Goal: Task Accomplishment & Management: Complete application form

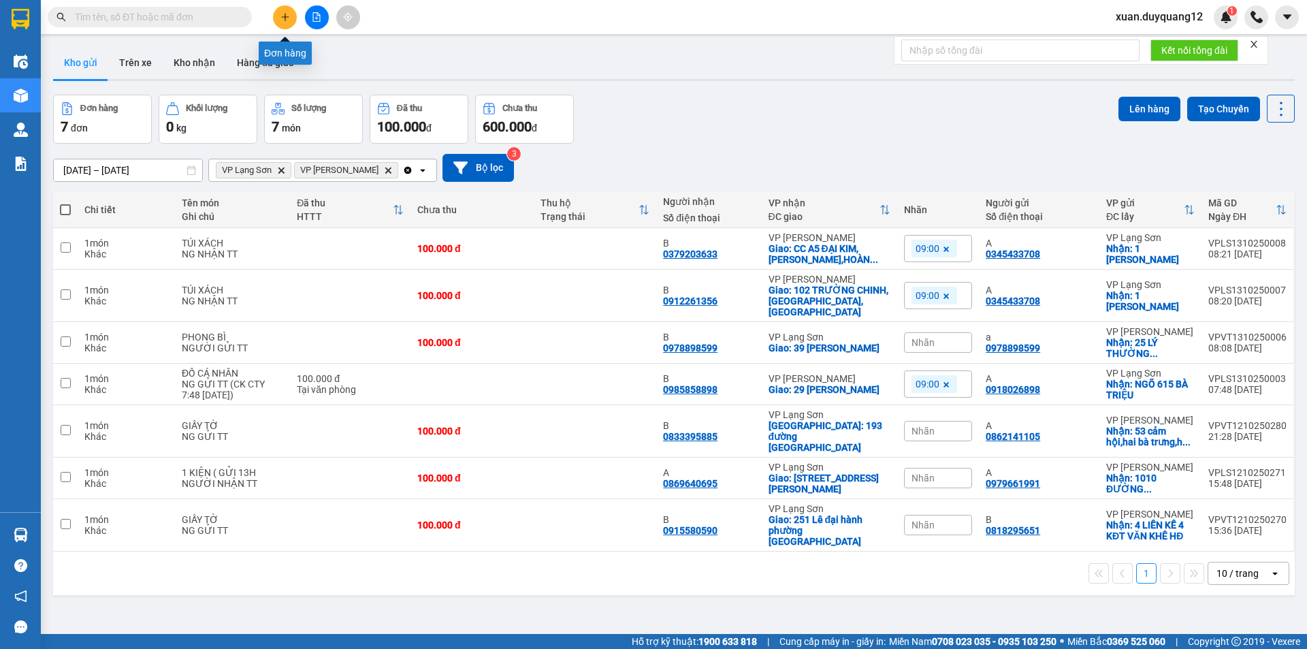
click at [281, 24] on button at bounding box center [285, 17] width 24 height 24
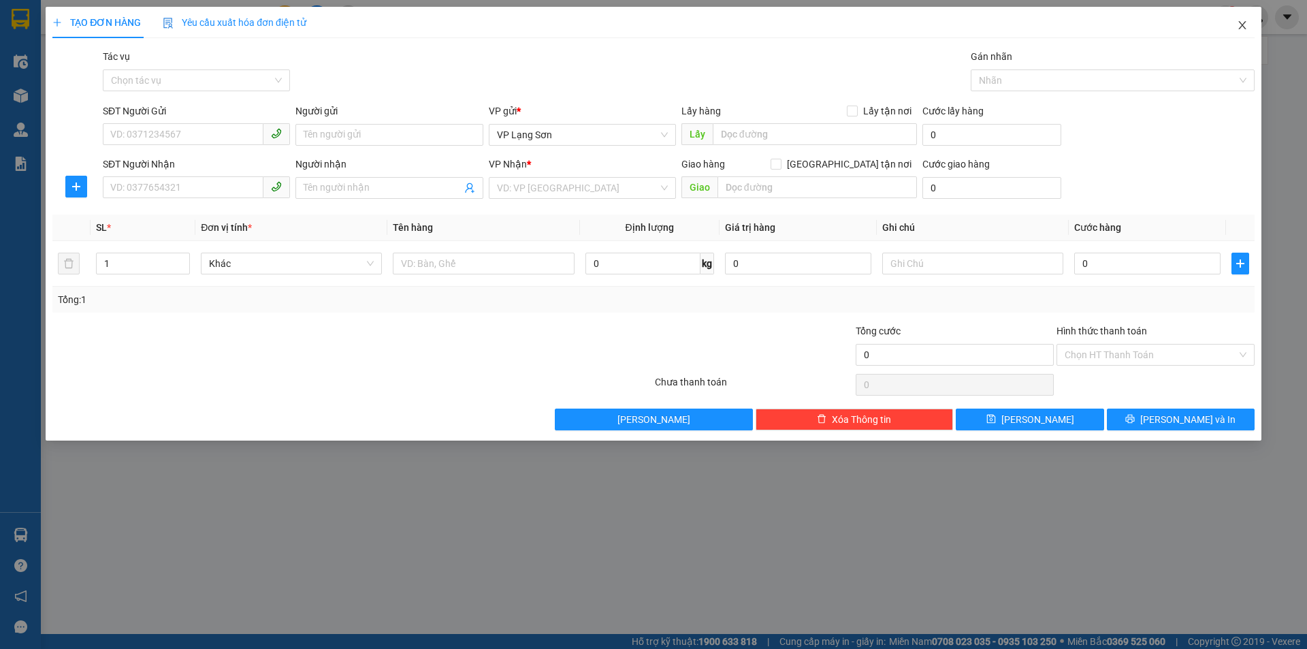
click at [1241, 24] on icon "close" at bounding box center [1241, 25] width 7 height 8
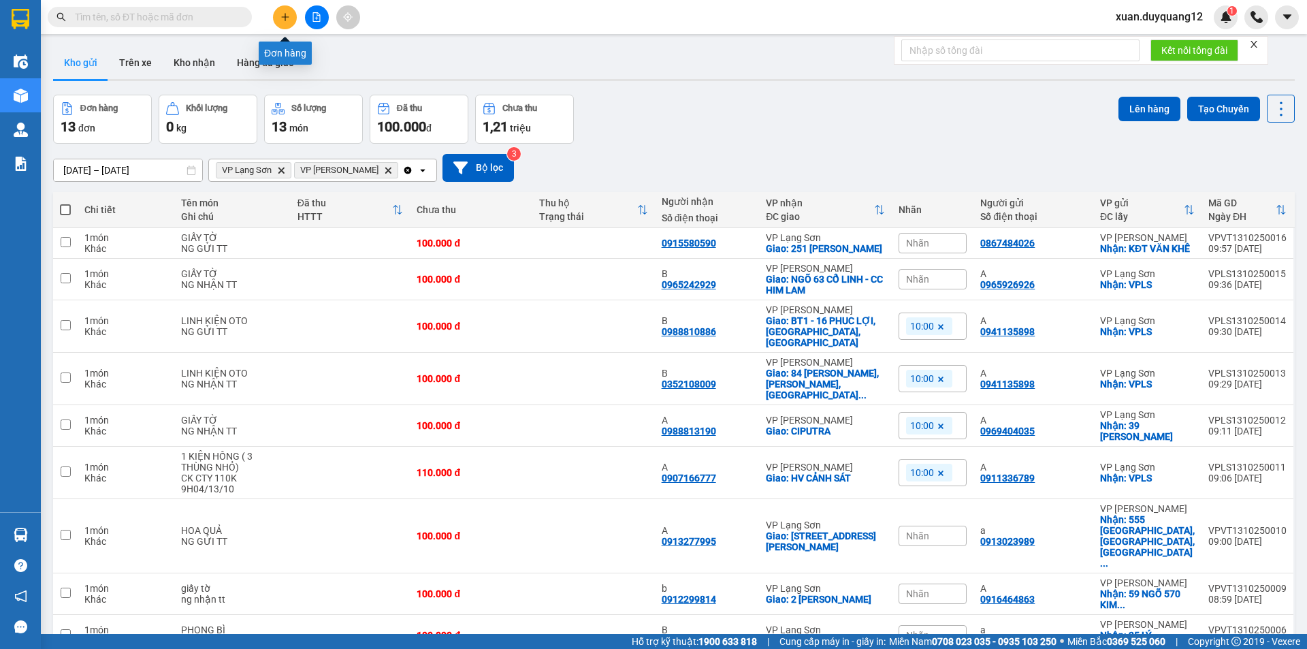
click at [274, 15] on button at bounding box center [285, 17] width 24 height 24
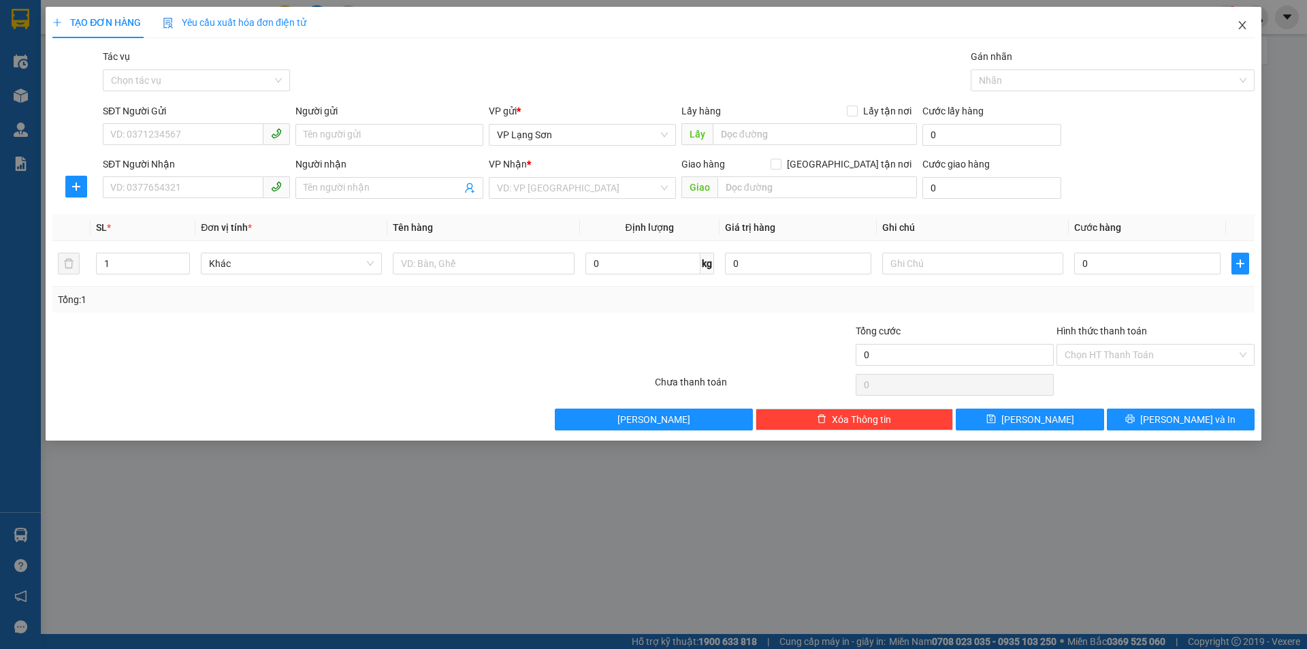
click at [1247, 25] on icon "close" at bounding box center [1242, 25] width 11 height 11
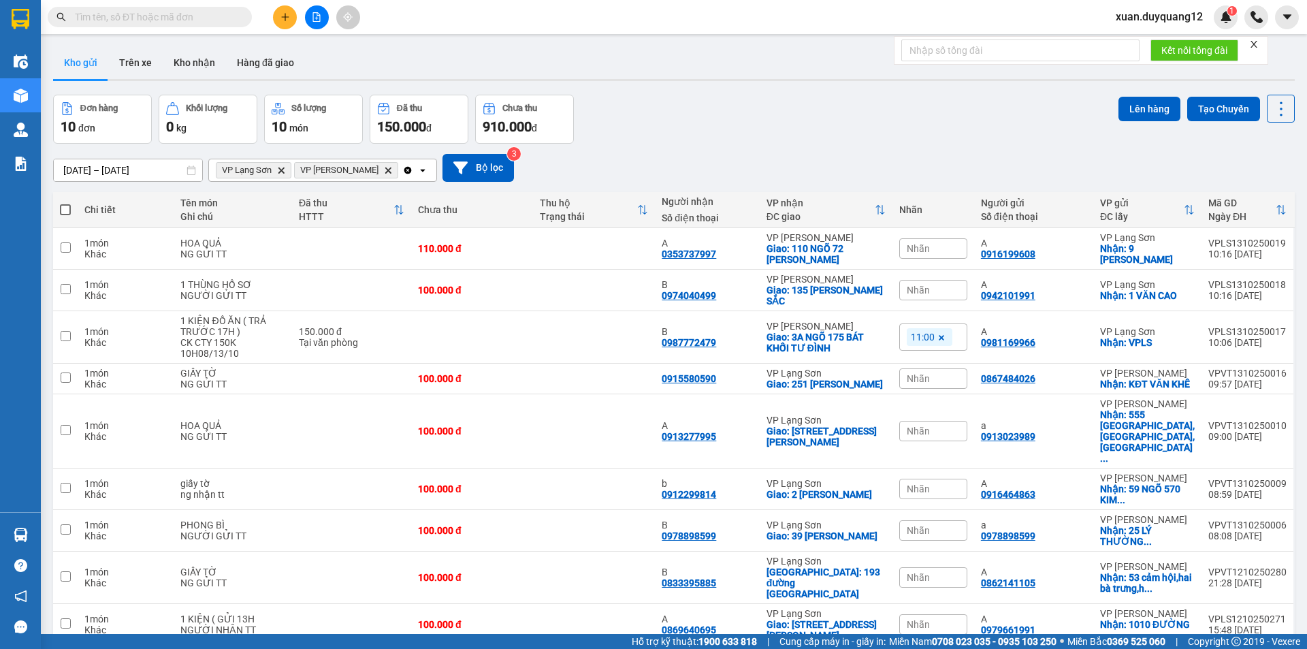
click at [281, 13] on icon "plus" at bounding box center [286, 17] width 10 height 10
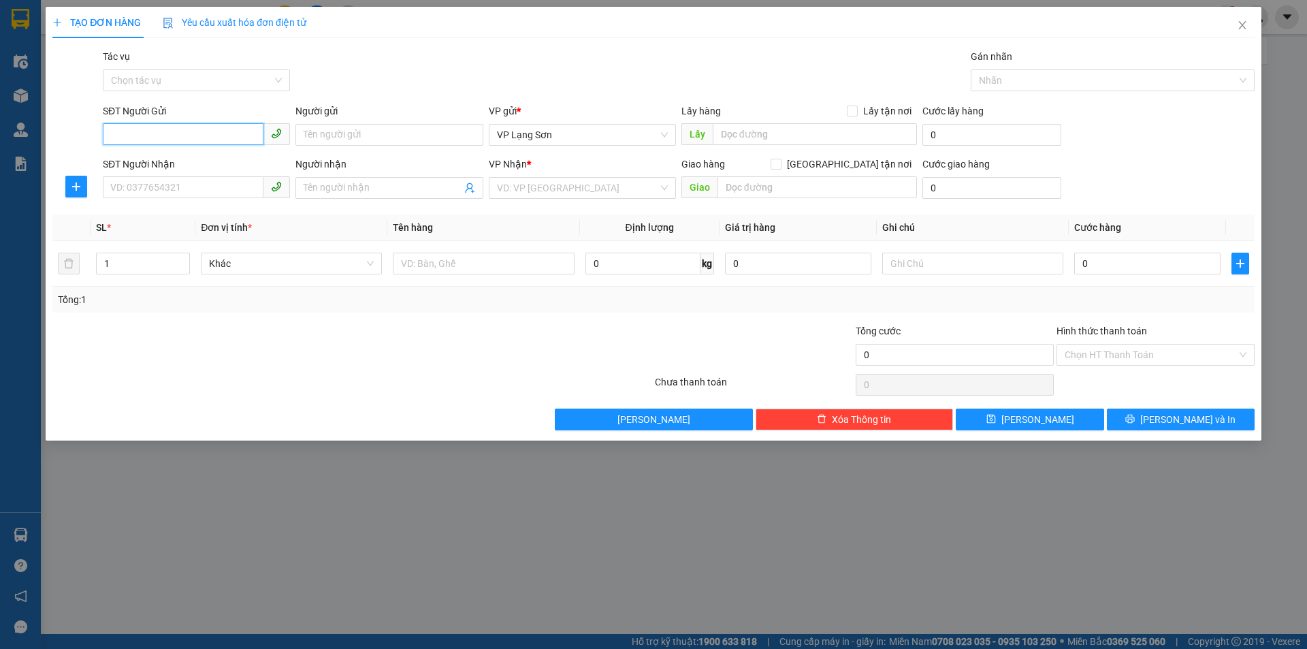
paste input "0865383881"
click at [108, 133] on input "0865383881" at bounding box center [183, 134] width 161 height 22
type input "0865383881"
click at [851, 110] on input "Lấy tận nơi" at bounding box center [852, 111] width 10 height 10
checkbox input "true"
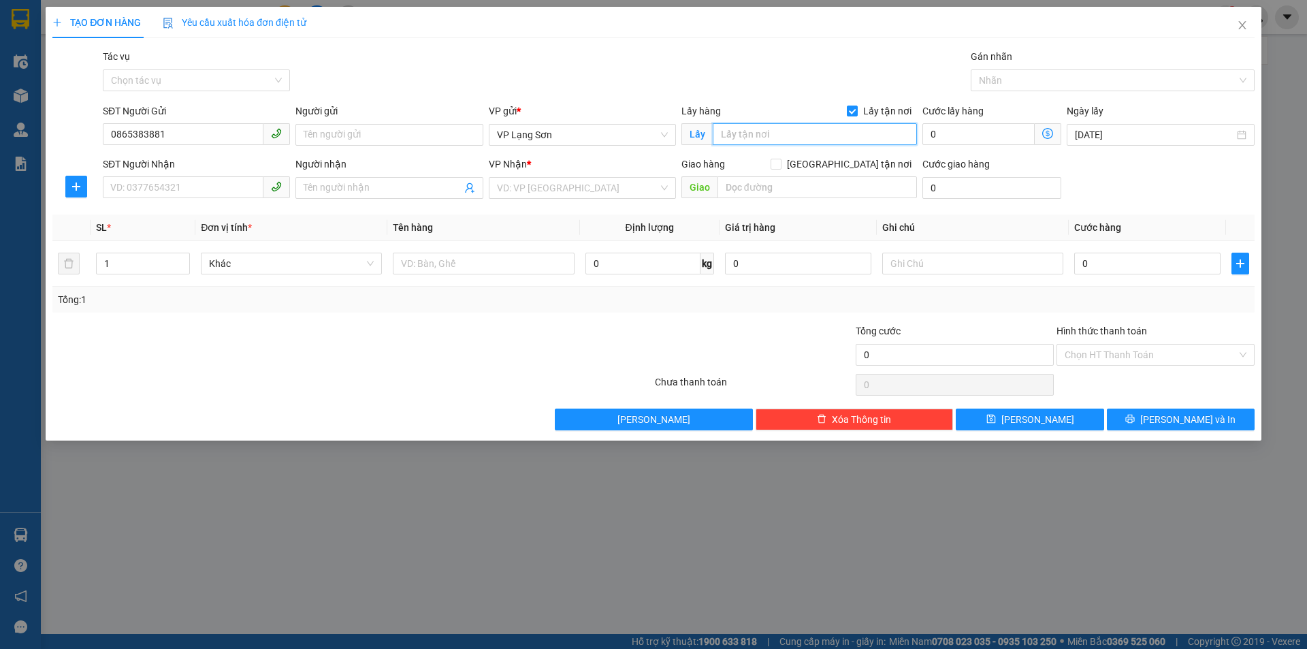
click at [767, 138] on input "text" at bounding box center [815, 134] width 204 height 22
drag, startPoint x: 796, startPoint y: 132, endPoint x: 787, endPoint y: 151, distance: 21.0
click at [795, 132] on input "QUẢNG [PERSON_NAME]" at bounding box center [815, 134] width 204 height 22
type input "QUẢNG TRƯỜNG CAO BẰNG"
click at [176, 189] on input "SĐT Người Nhận" at bounding box center [183, 187] width 161 height 22
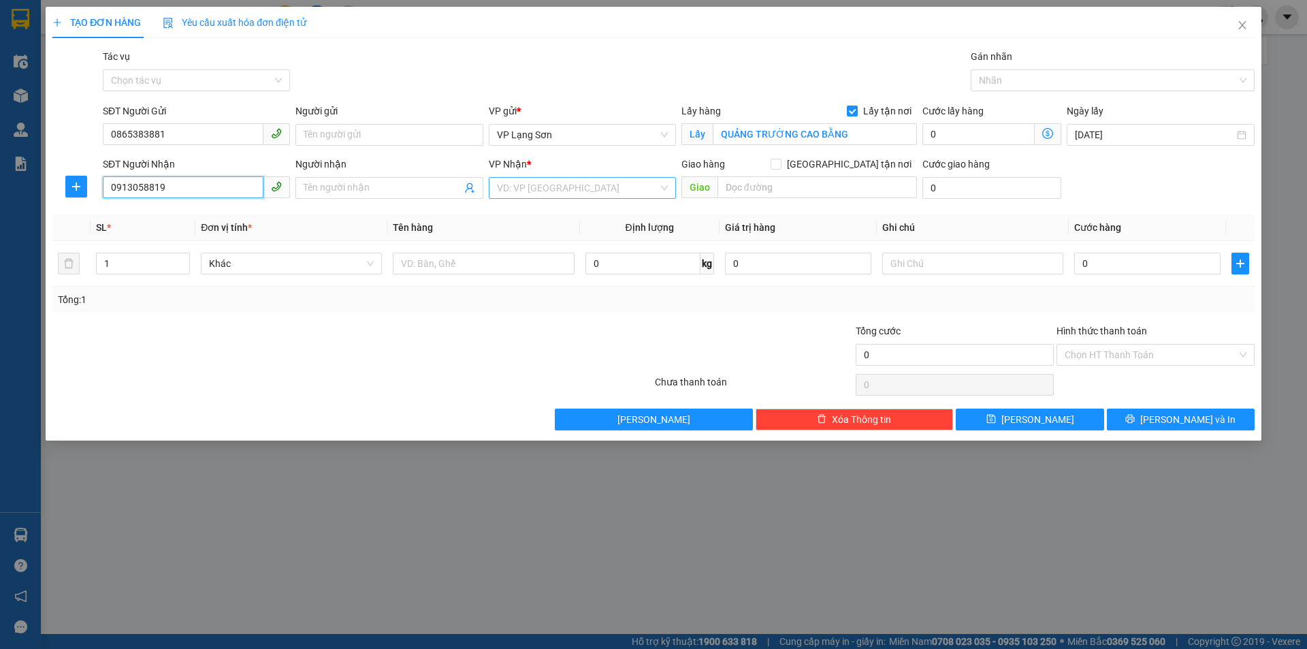
type input "0913058819"
click at [517, 180] on input "search" at bounding box center [577, 188] width 161 height 20
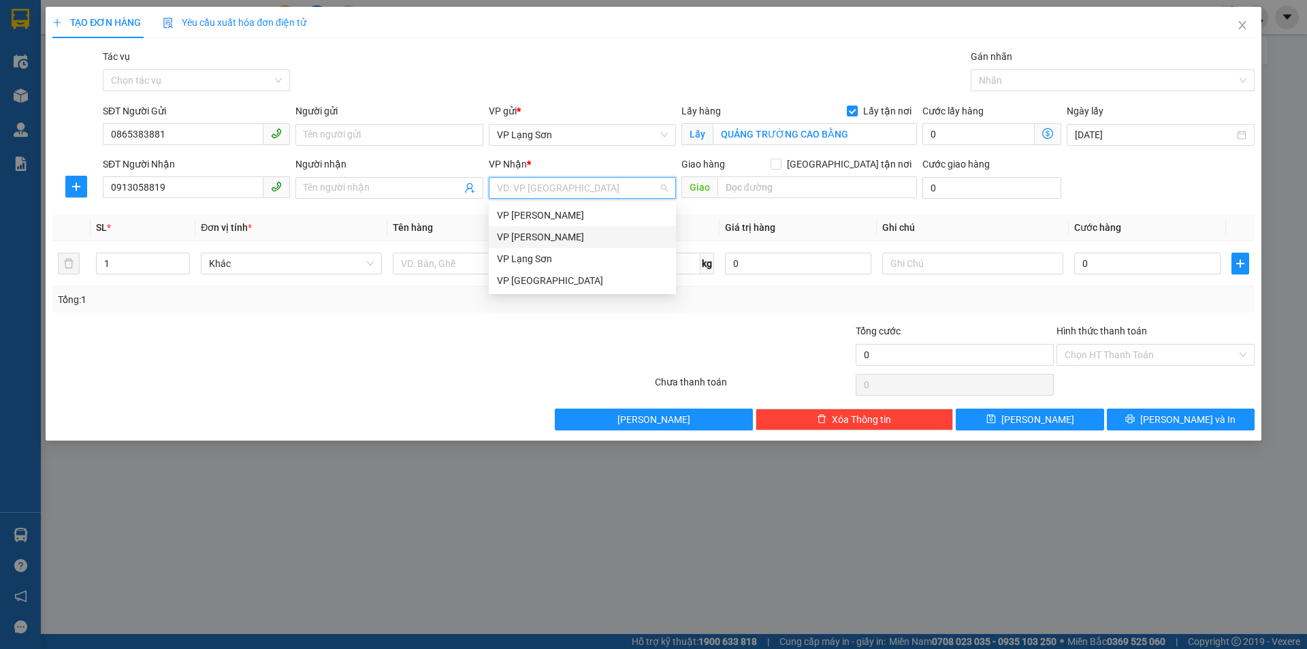
click at [528, 242] on div "VP [PERSON_NAME]" at bounding box center [582, 236] width 171 height 15
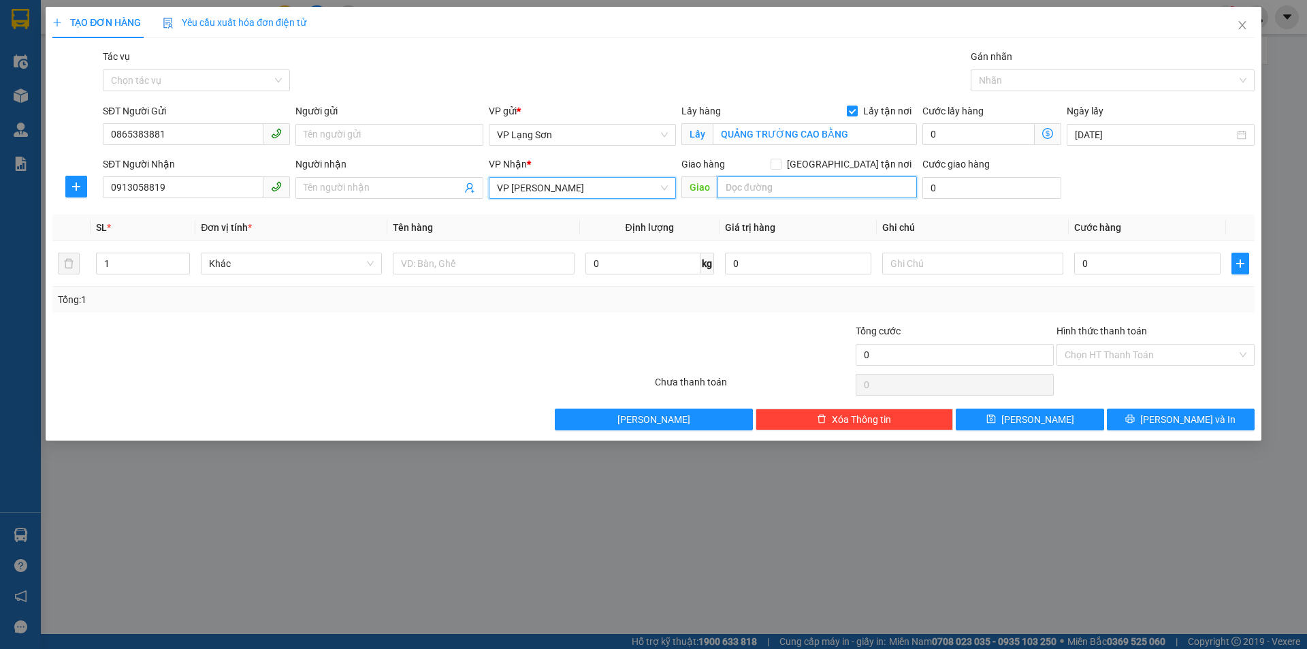
click at [796, 191] on input "text" at bounding box center [817, 187] width 199 height 22
type input "BX GIÁP BÁT"
click at [780, 167] on input "[GEOGRAPHIC_DATA] tận nơi" at bounding box center [776, 164] width 10 height 10
checkbox input "true"
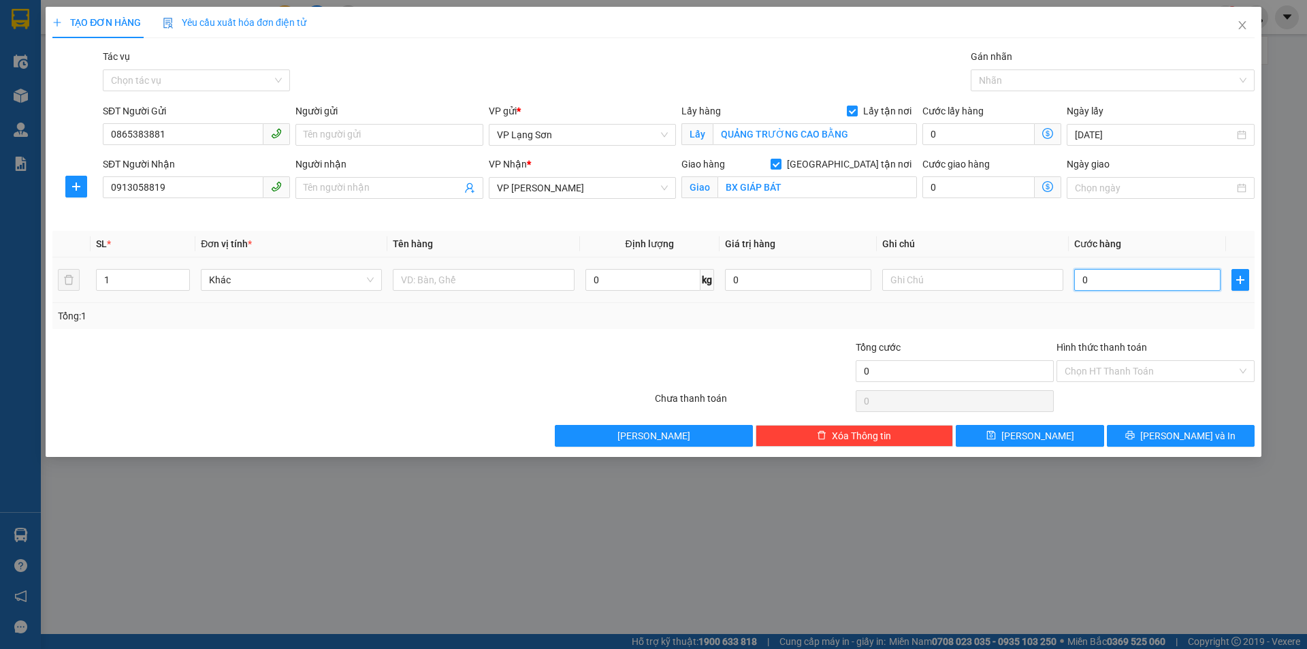
click at [1144, 282] on input "0" at bounding box center [1147, 280] width 146 height 22
type input "1"
type input "13"
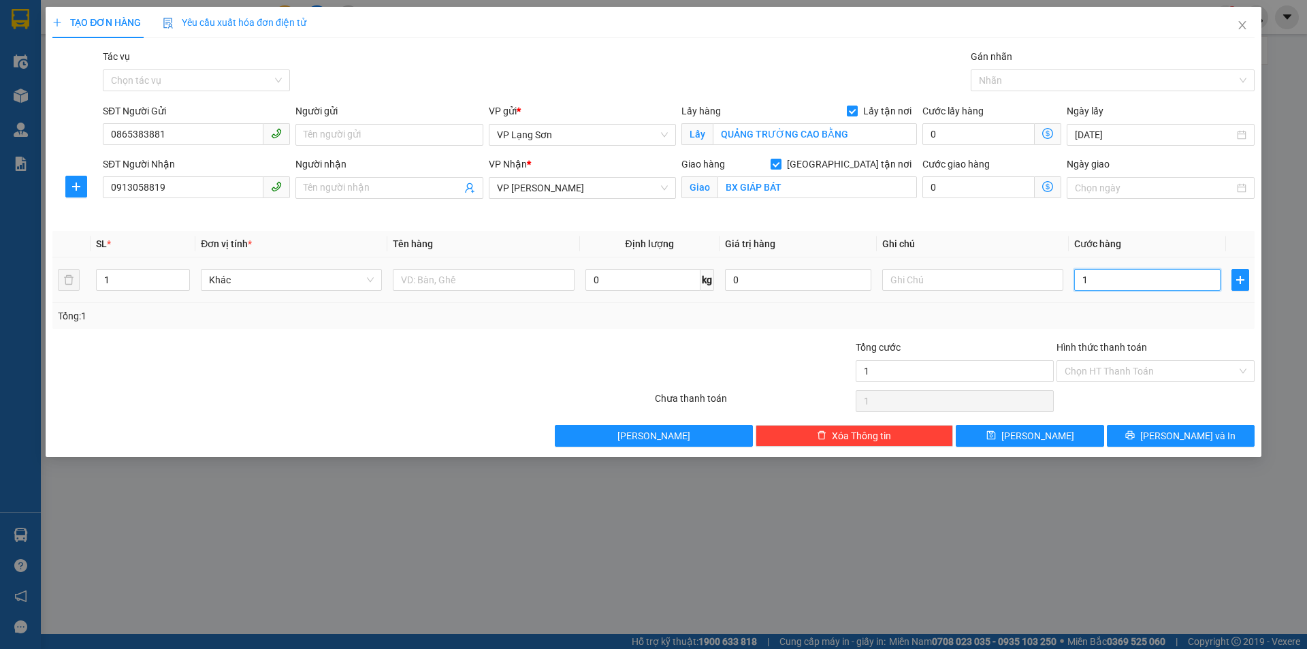
type input "13"
type input "130"
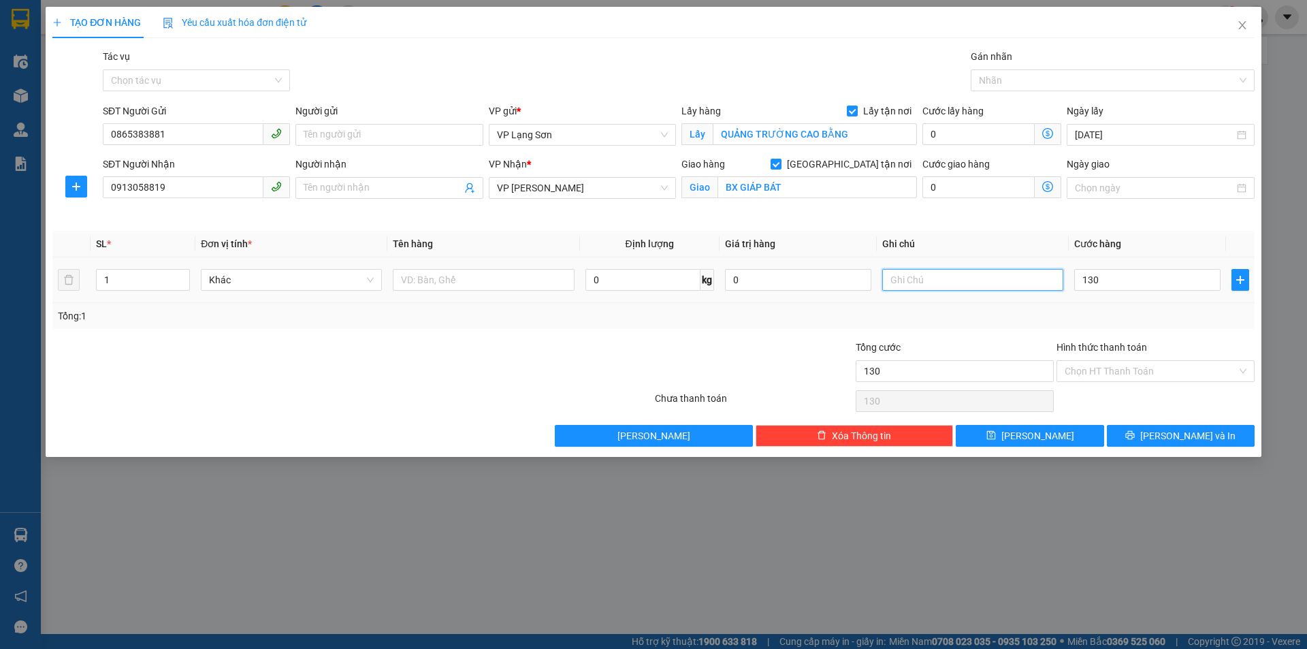
type input "130.000"
click at [948, 270] on input "text" at bounding box center [972, 280] width 181 height 22
type input "NHẬN TT"
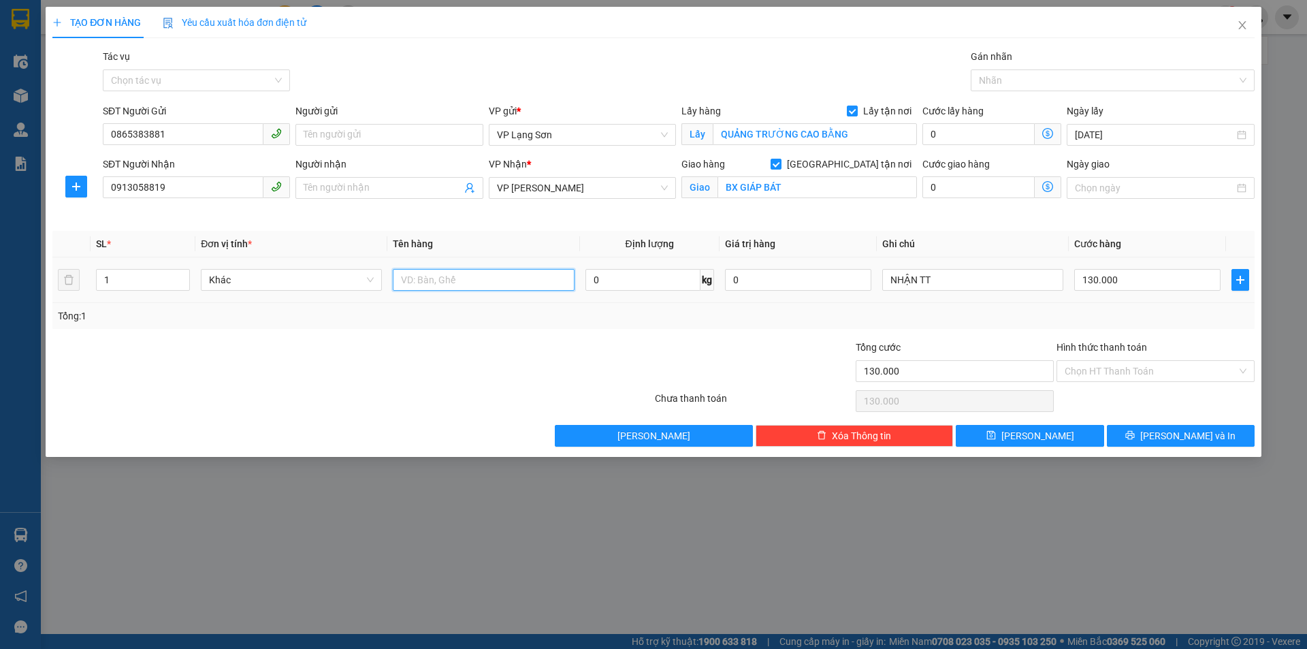
click at [512, 285] on input "text" at bounding box center [483, 280] width 181 height 22
type input "1 KIỆN PHỤ TÙNG"
click at [1007, 441] on button "[PERSON_NAME]" at bounding box center [1030, 436] width 148 height 22
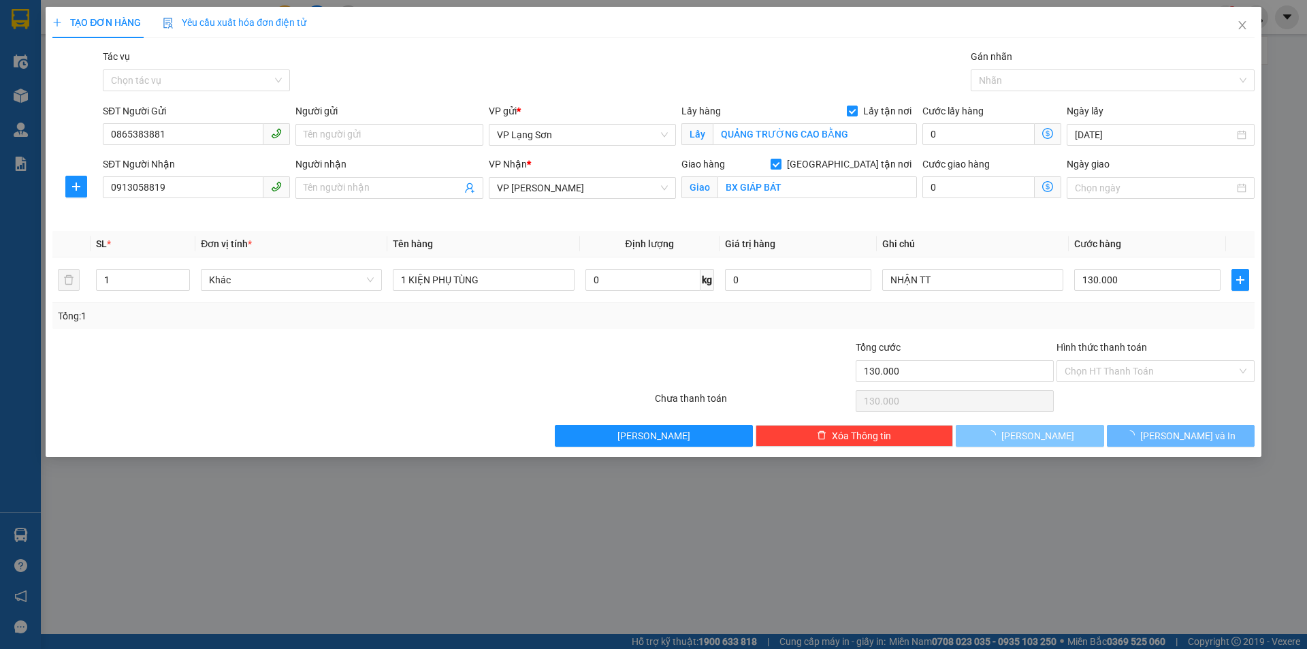
checkbox input "false"
type input "0"
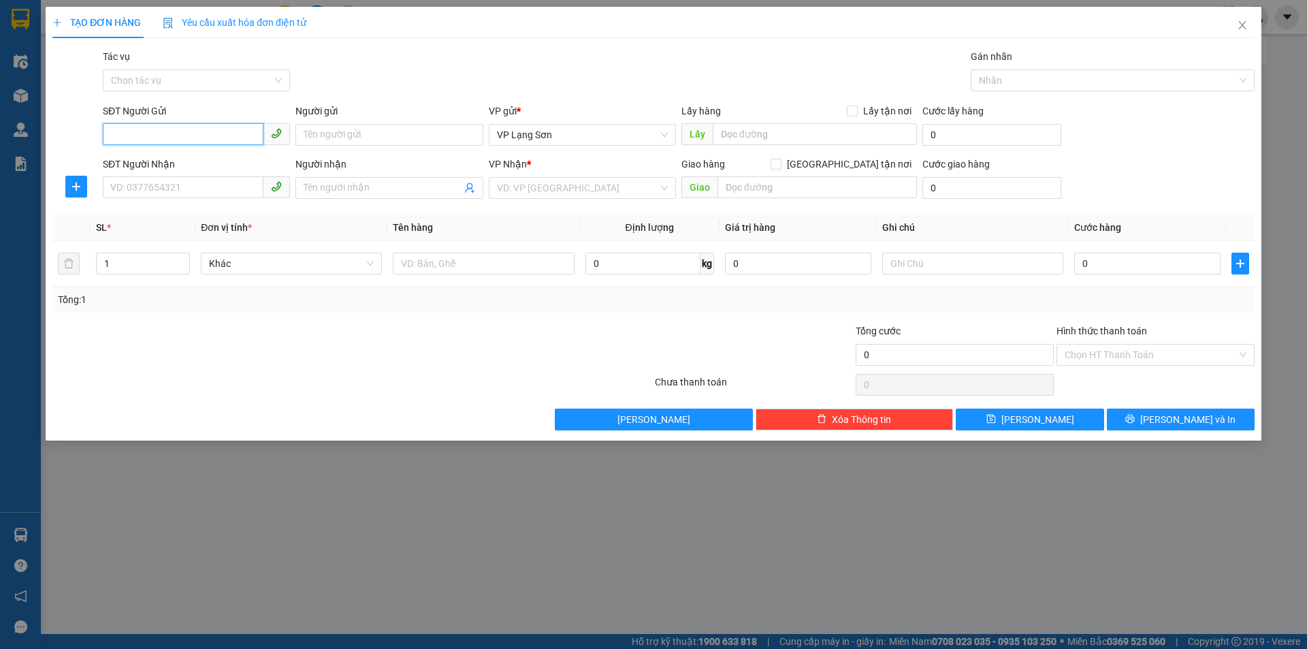
click at [154, 137] on input "SĐT Người Gửi" at bounding box center [183, 134] width 161 height 22
click at [563, 134] on span "VP Lạng Sơn" at bounding box center [582, 135] width 171 height 20
type input "0966673883"
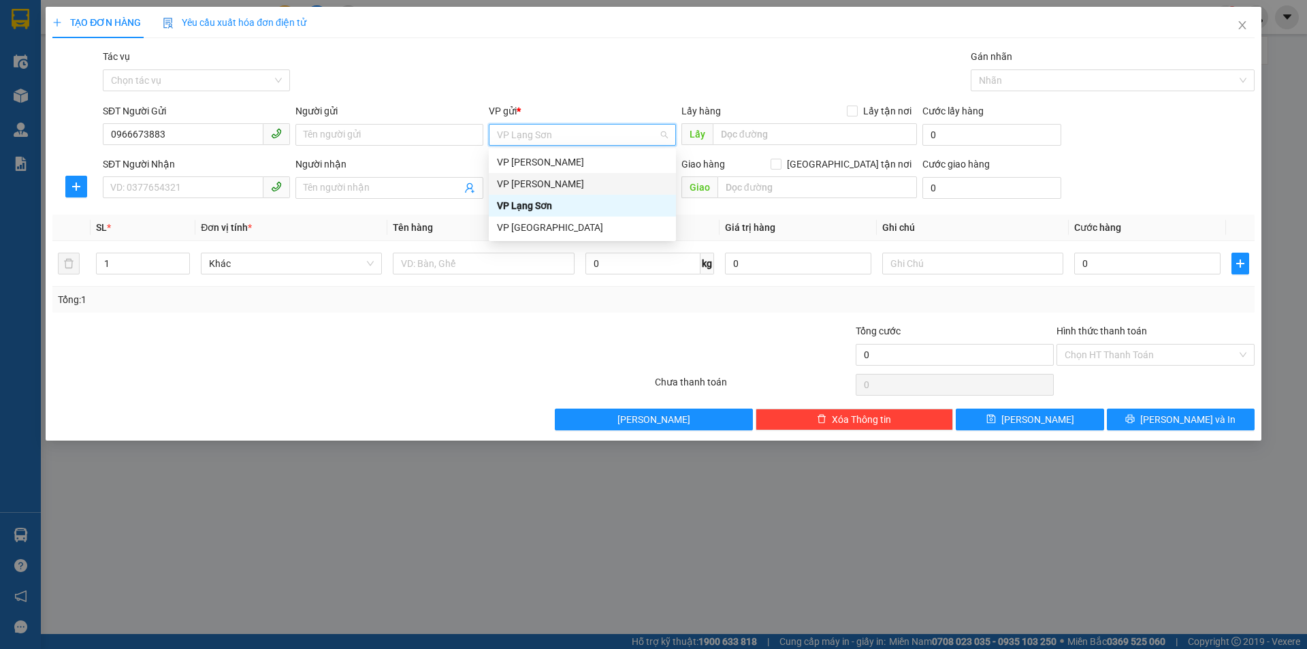
click at [563, 188] on div "VP [PERSON_NAME]" at bounding box center [582, 183] width 171 height 15
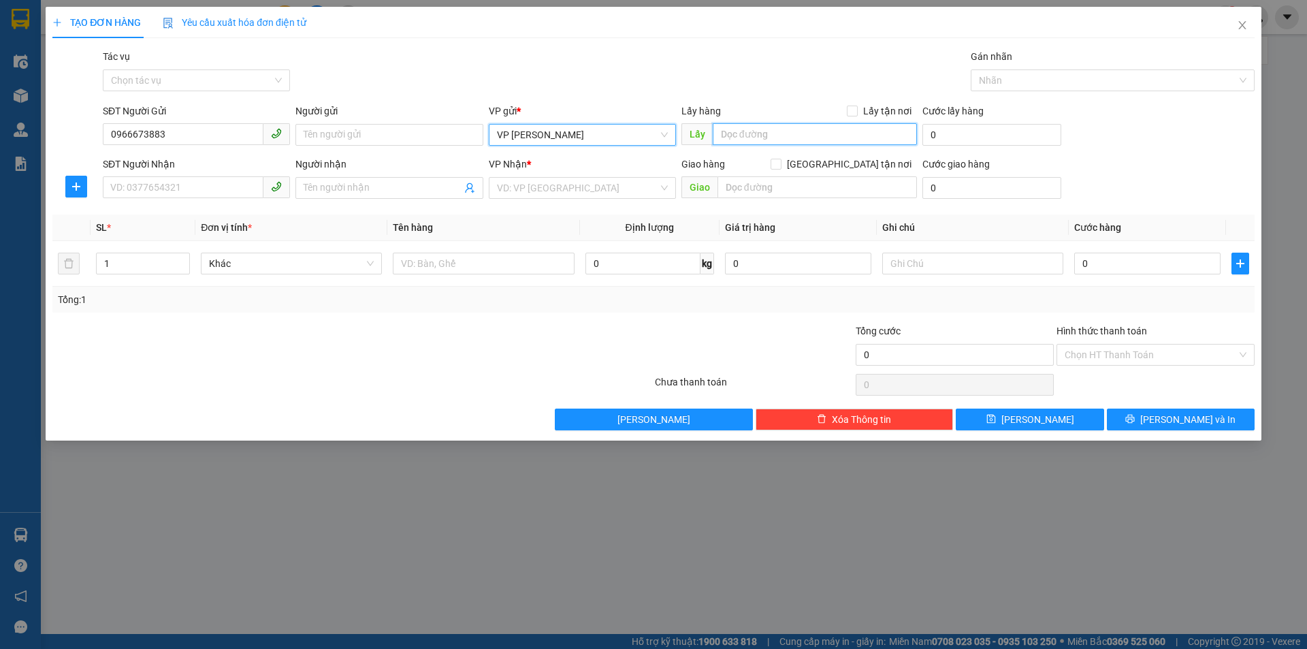
click at [745, 131] on input "text" at bounding box center [815, 134] width 204 height 22
type input "826 [PERSON_NAME]"
click at [857, 113] on input "Lấy tận nơi" at bounding box center [852, 111] width 10 height 10
checkbox input "true"
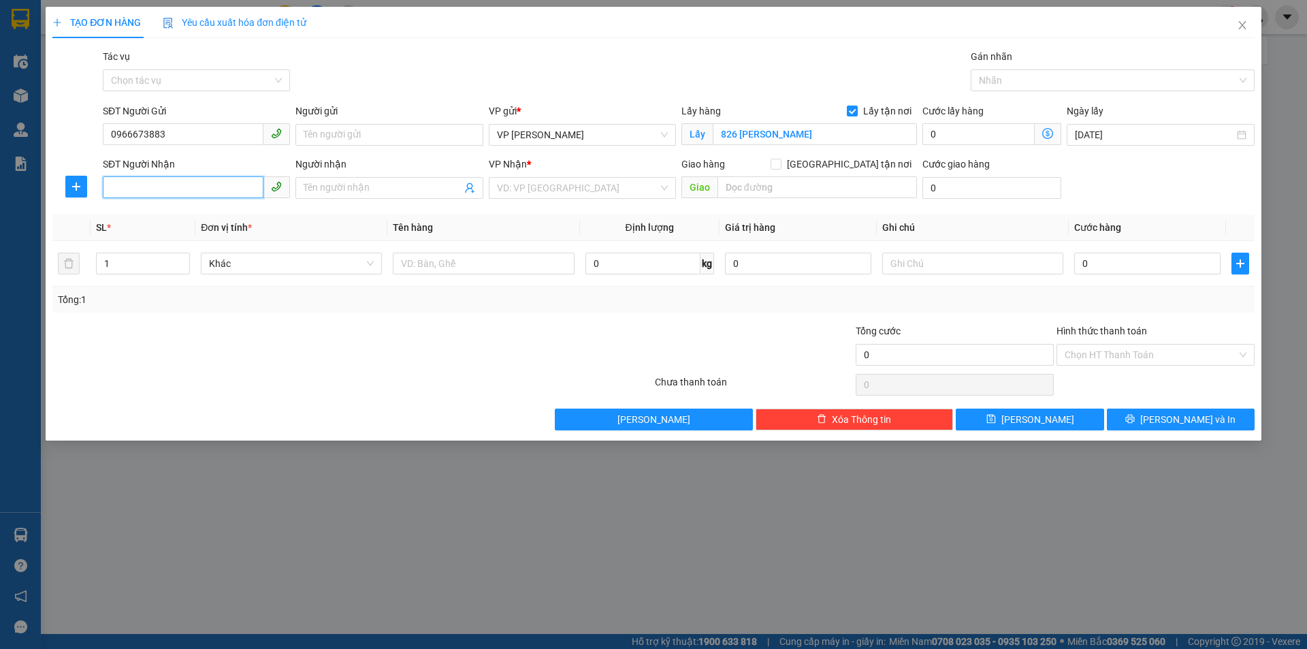
click at [175, 191] on input "SĐT Người Nhận" at bounding box center [183, 187] width 161 height 22
click at [214, 139] on input "0966673883" at bounding box center [183, 134] width 161 height 22
click at [180, 186] on input "SĐT Người Nhận" at bounding box center [183, 187] width 161 height 22
click at [140, 173] on div "SĐT Người Nhận" at bounding box center [196, 167] width 187 height 20
click at [137, 193] on input "SĐT Người Nhận" at bounding box center [183, 187] width 161 height 22
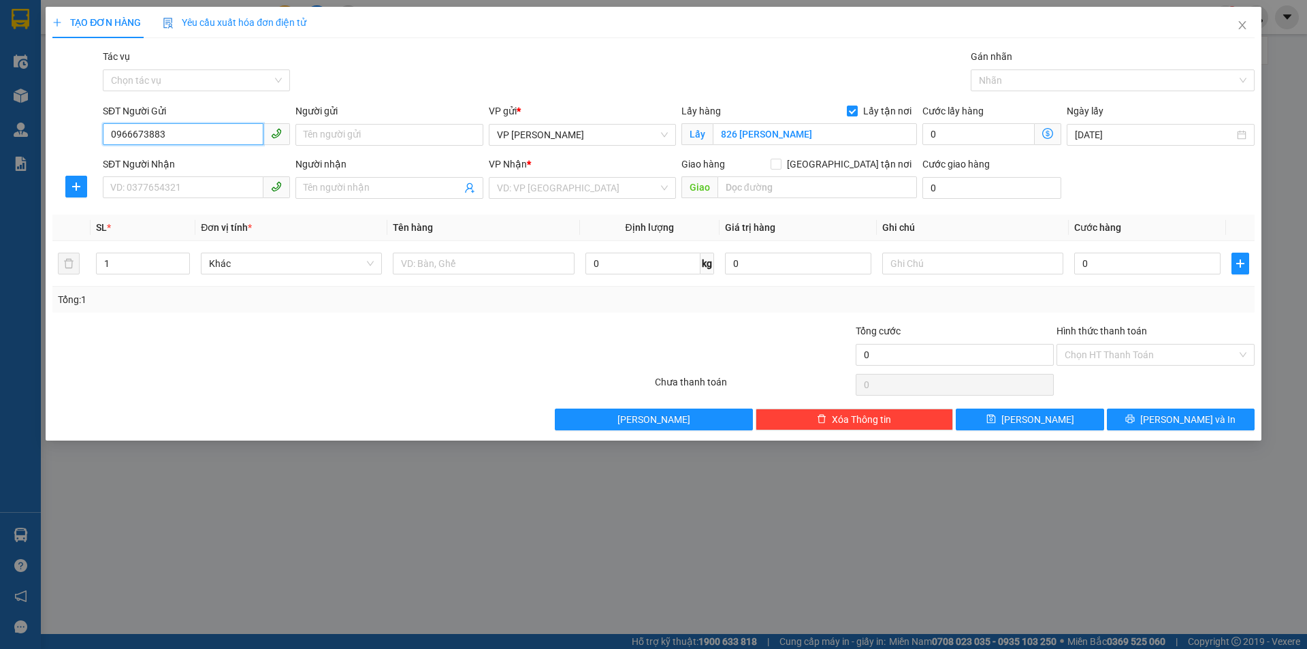
drag, startPoint x: 157, startPoint y: 142, endPoint x: 39, endPoint y: 138, distance: 117.9
click at [62, 153] on form "SĐT Người Gửi 0966673883 0966673883 Người gửi Tên người gửi VP gửi * VP [PERSON…" at bounding box center [653, 153] width 1202 height 101
paste input "0966673883"
type input "0966673883"
click at [592, 193] on input "search" at bounding box center [577, 188] width 161 height 20
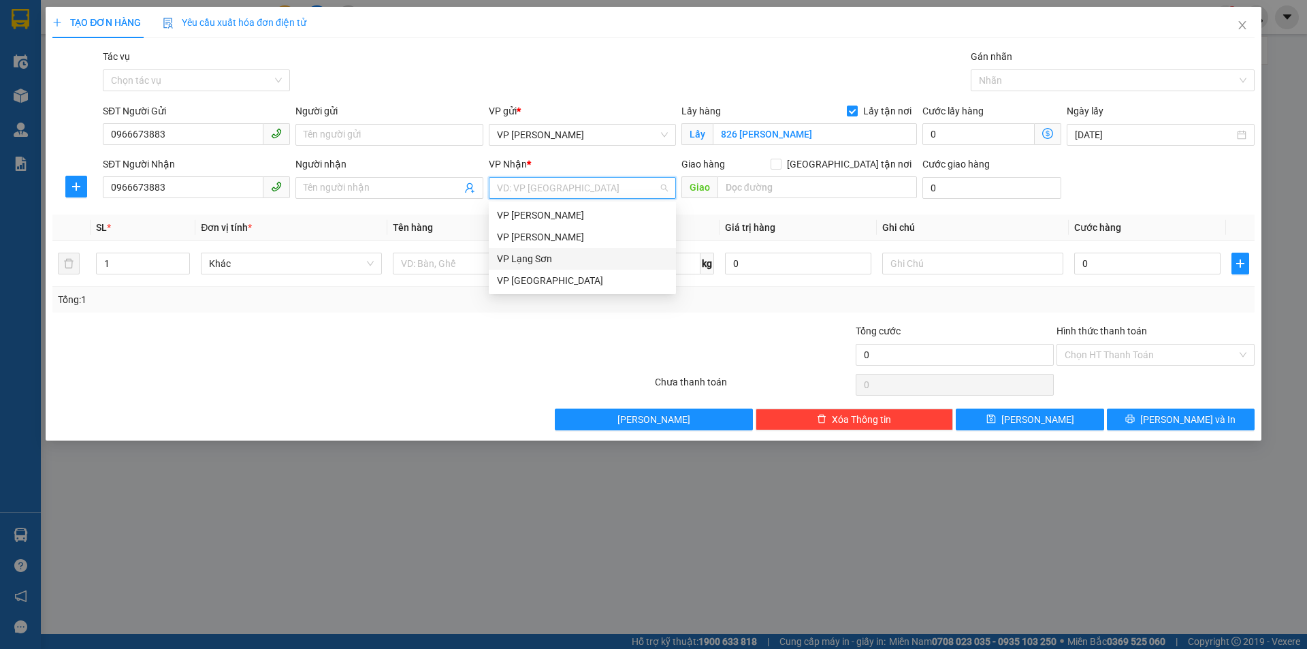
click at [538, 255] on div "VP Lạng Sơn" at bounding box center [582, 258] width 171 height 15
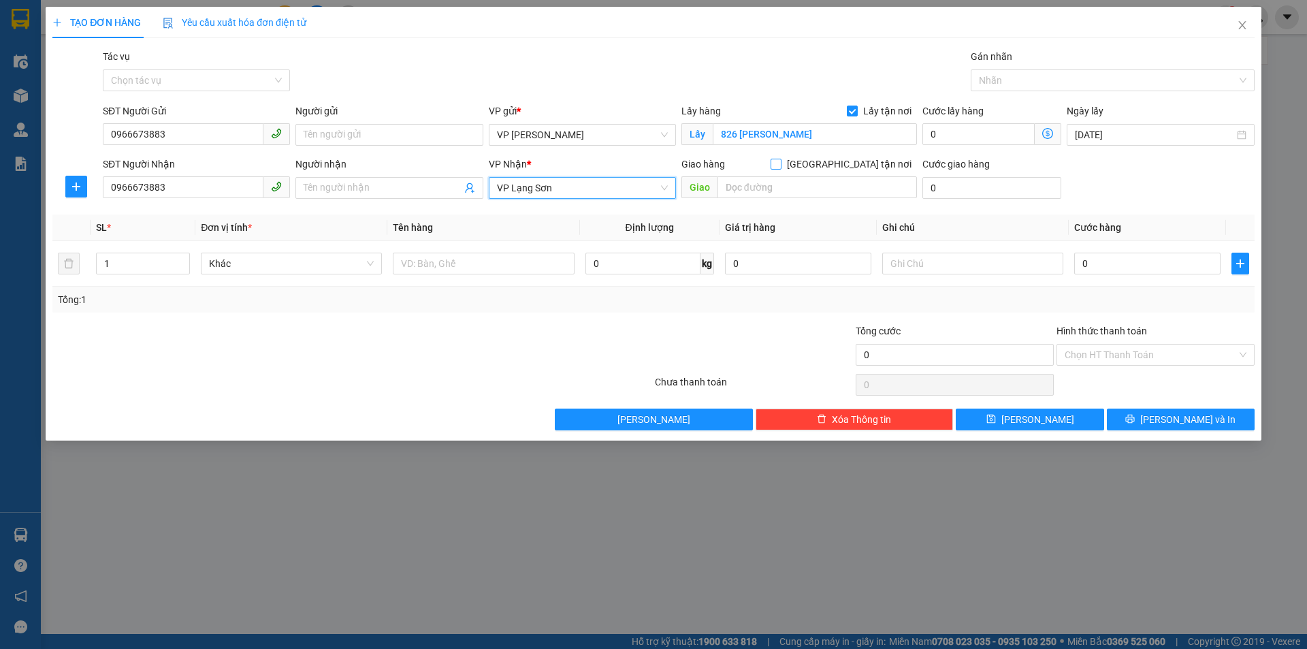
click at [780, 160] on input "[GEOGRAPHIC_DATA] tận nơi" at bounding box center [776, 164] width 10 height 10
checkbox input "true"
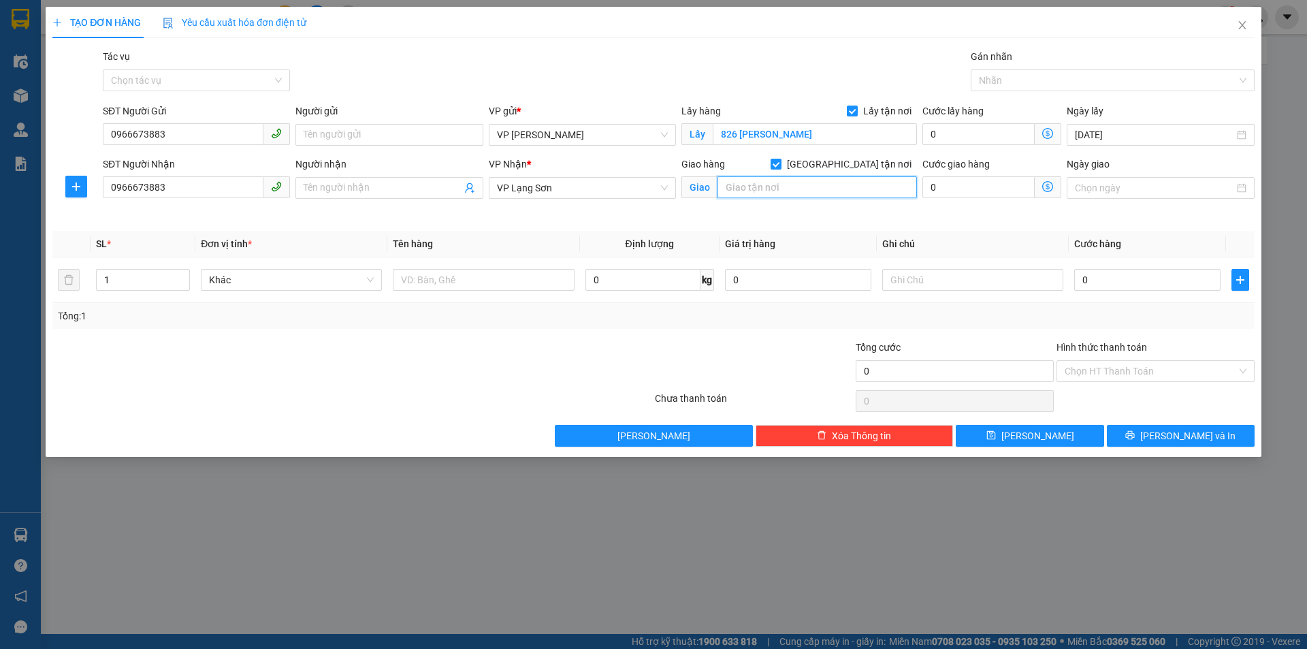
click at [753, 193] on input "text" at bounding box center [817, 187] width 199 height 22
type input "22 [PERSON_NAME]"
click at [1147, 284] on input "0" at bounding box center [1147, 280] width 146 height 22
type input "1"
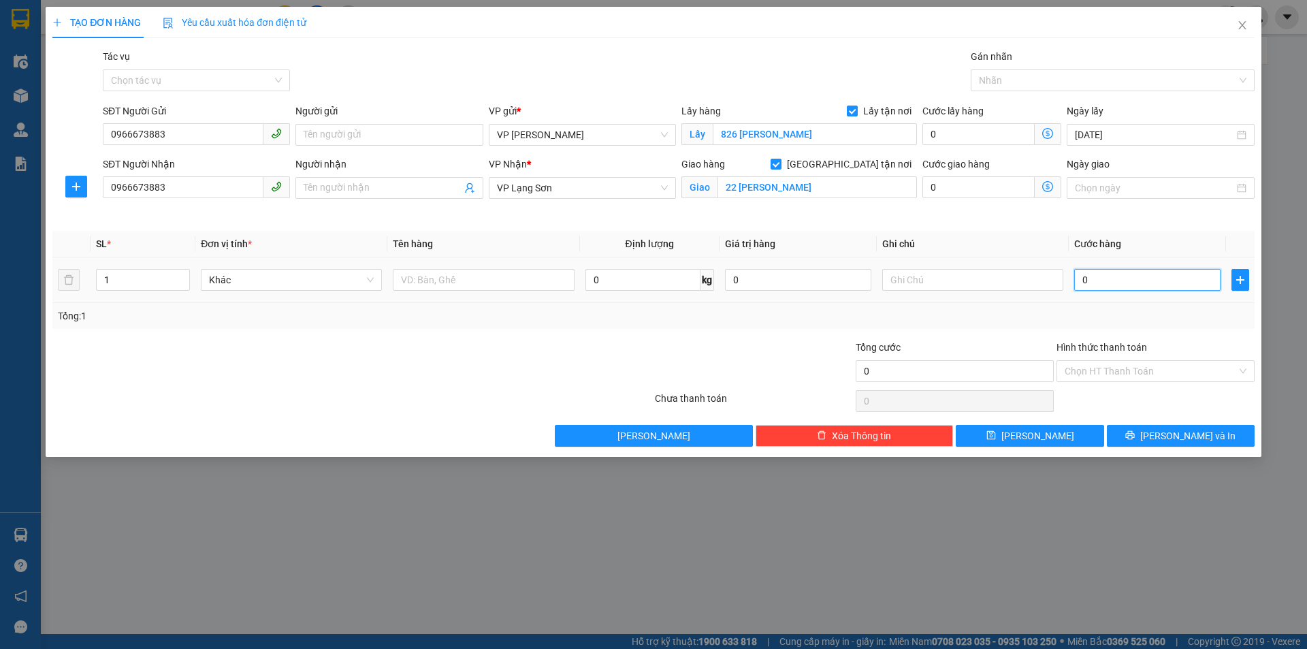
type input "1"
type input "10"
type input "100"
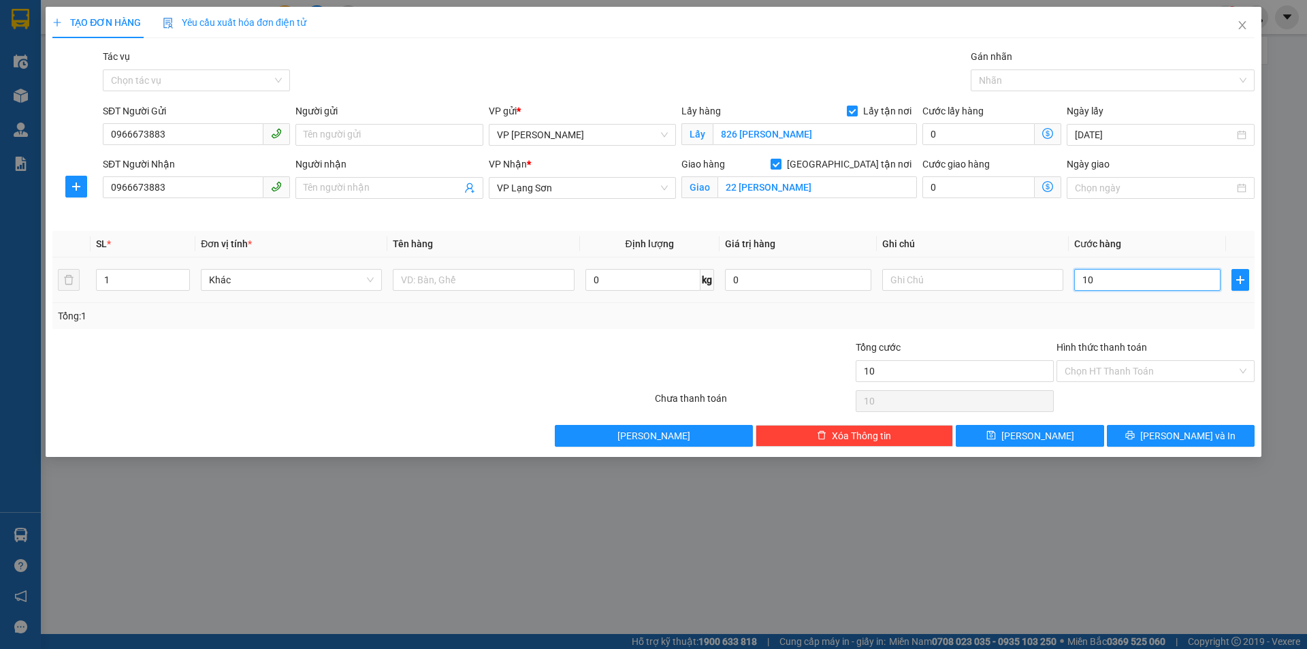
type input "100"
click at [938, 283] on input "text" at bounding box center [972, 280] width 181 height 22
type input "100.000"
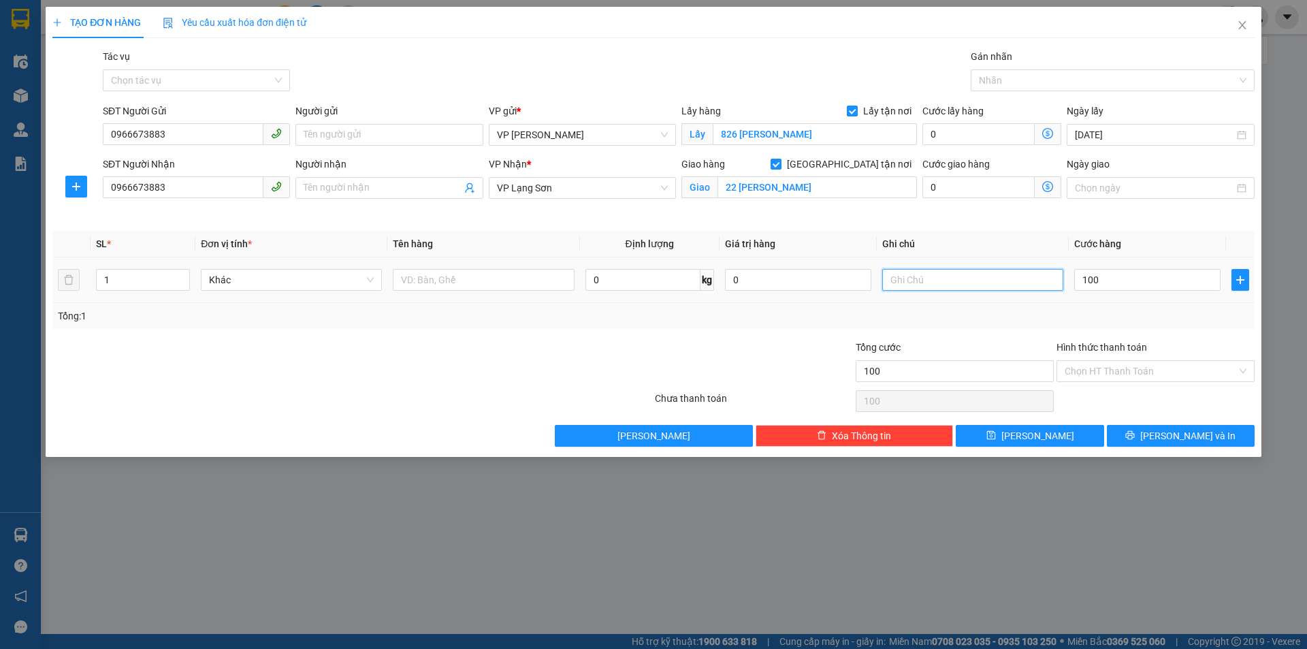
type input "100.000"
type input "NHẬN TT"
click at [468, 276] on input "text" at bounding box center [483, 280] width 181 height 22
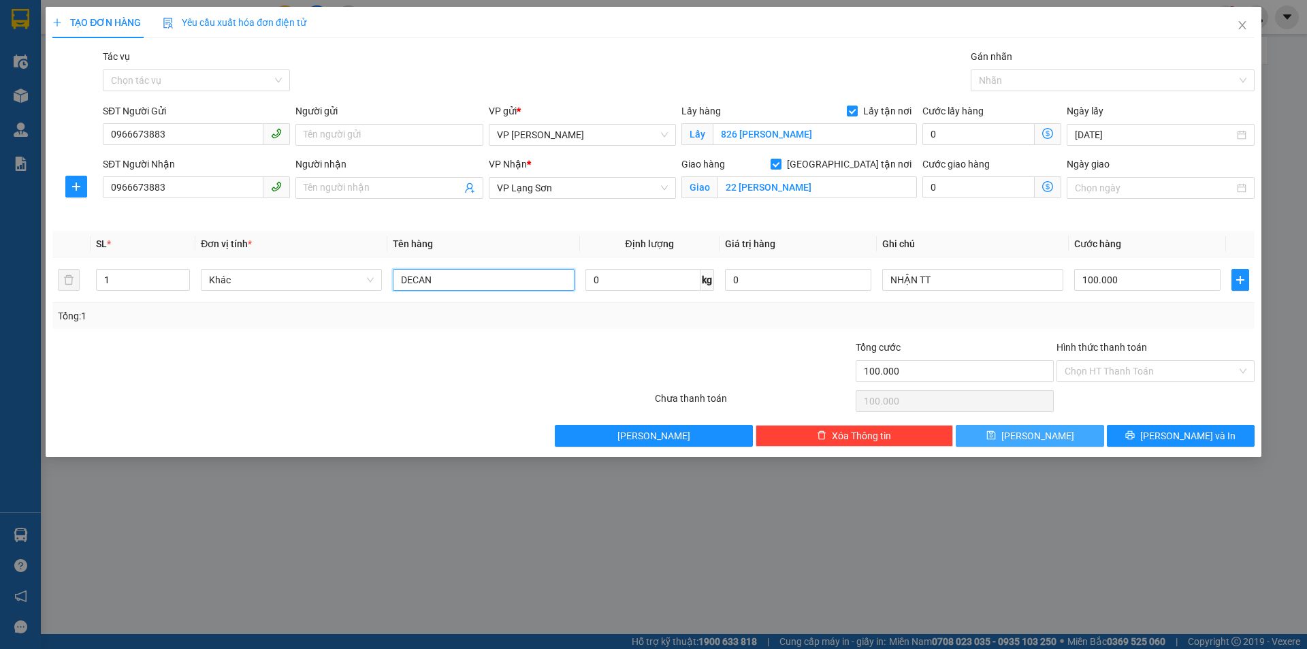
type input "DECAN"
click at [1051, 435] on button "[PERSON_NAME]" at bounding box center [1030, 436] width 148 height 22
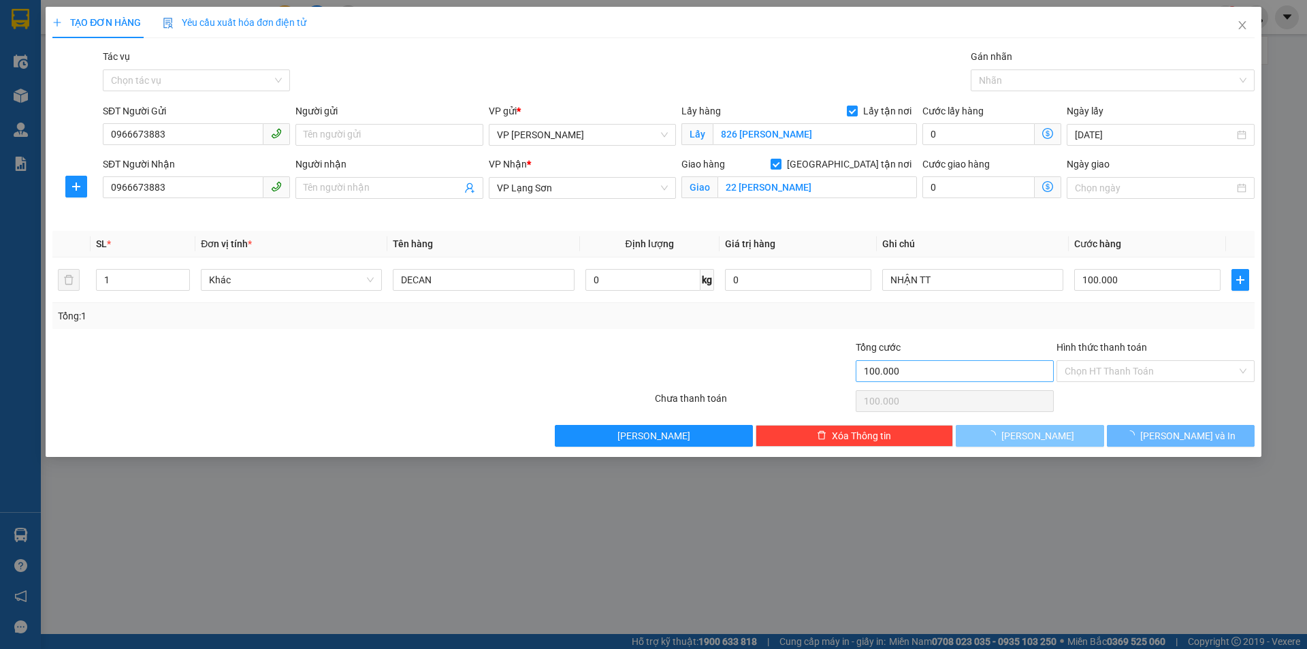
checkbox input "false"
type input "0"
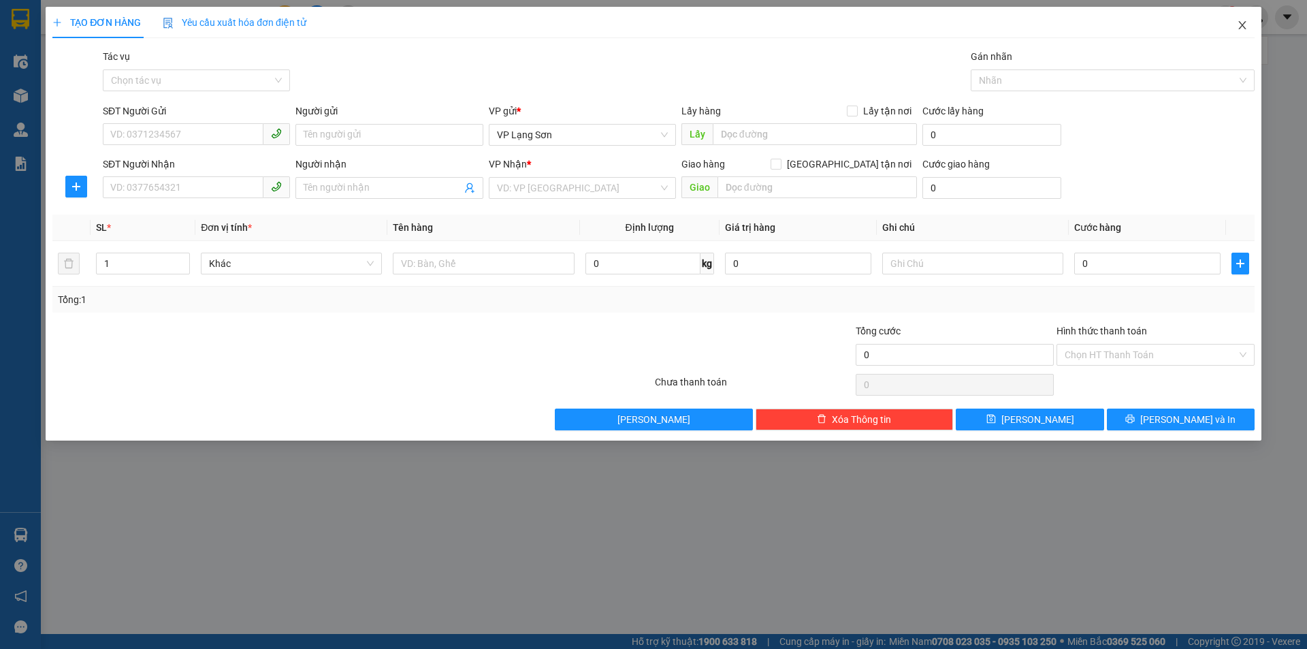
click at [1239, 24] on icon "close" at bounding box center [1242, 25] width 11 height 11
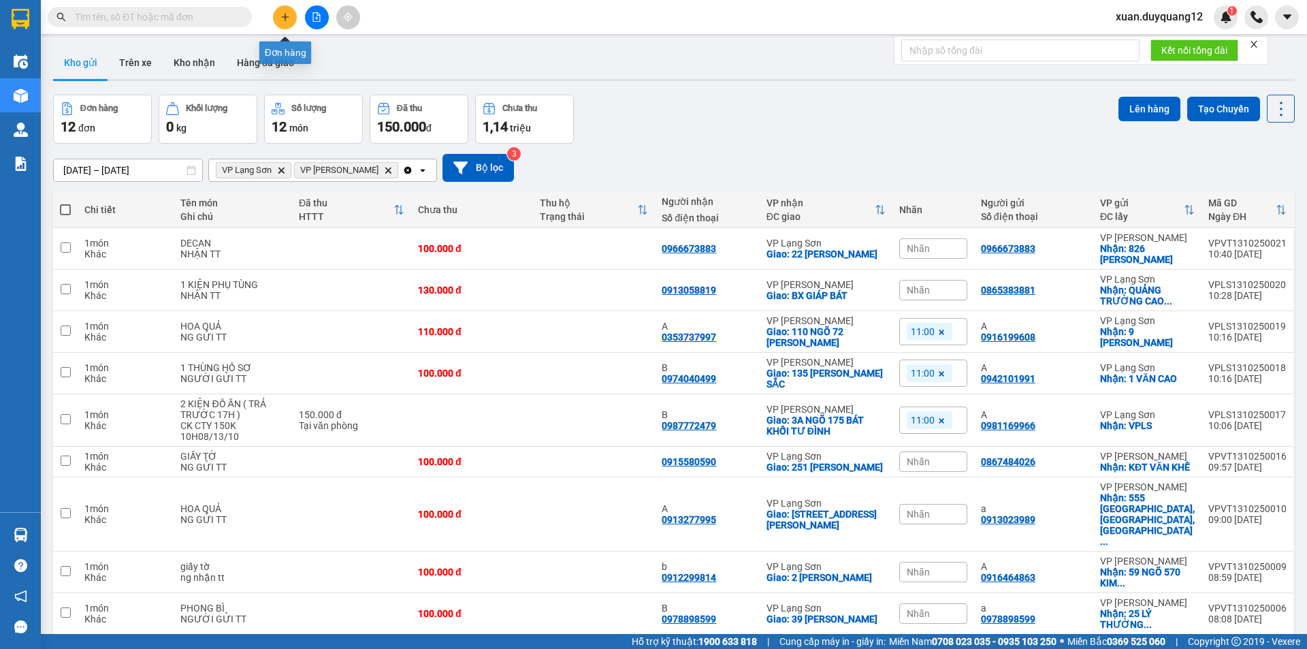
click at [279, 20] on button at bounding box center [285, 17] width 24 height 24
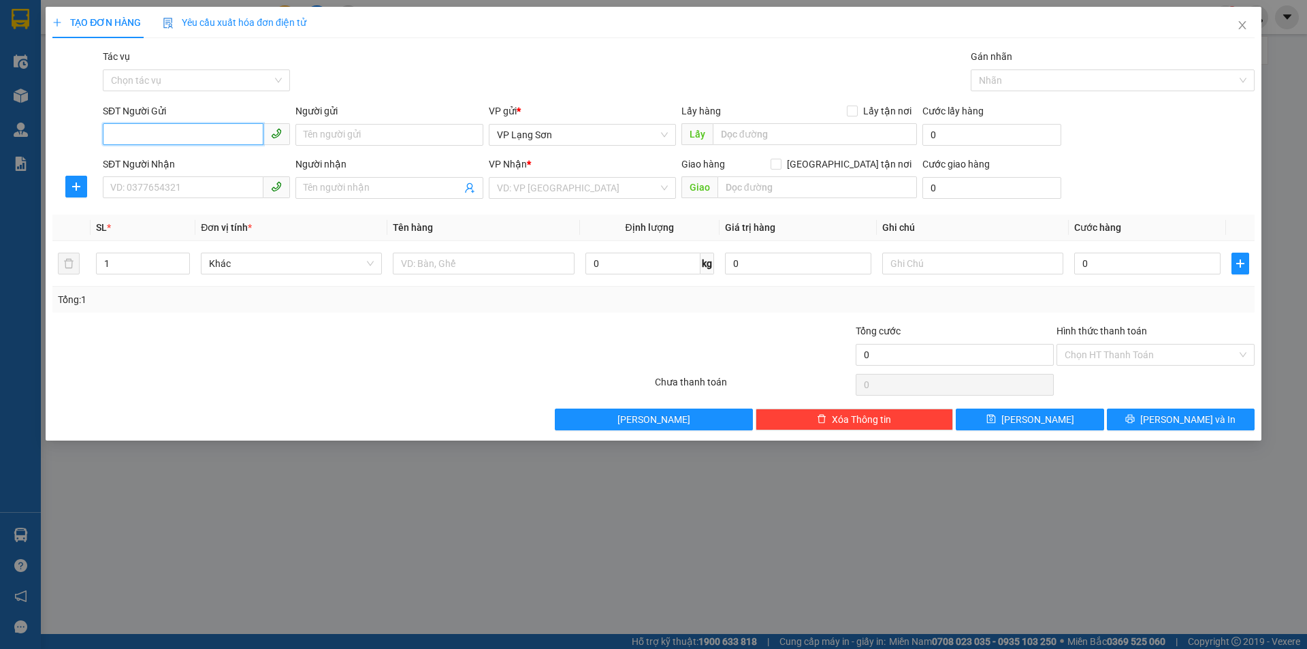
paste input "0919383126"
type input "0919383126"
click at [856, 111] on input "Lấy tận nơi" at bounding box center [852, 111] width 10 height 10
checkbox input "true"
click at [805, 151] on form "SĐT Người Gửi 0919383126 Người gửi Tên người gửi VP gửi * VP [GEOGRAPHIC_DATA] …" at bounding box center [653, 153] width 1202 height 101
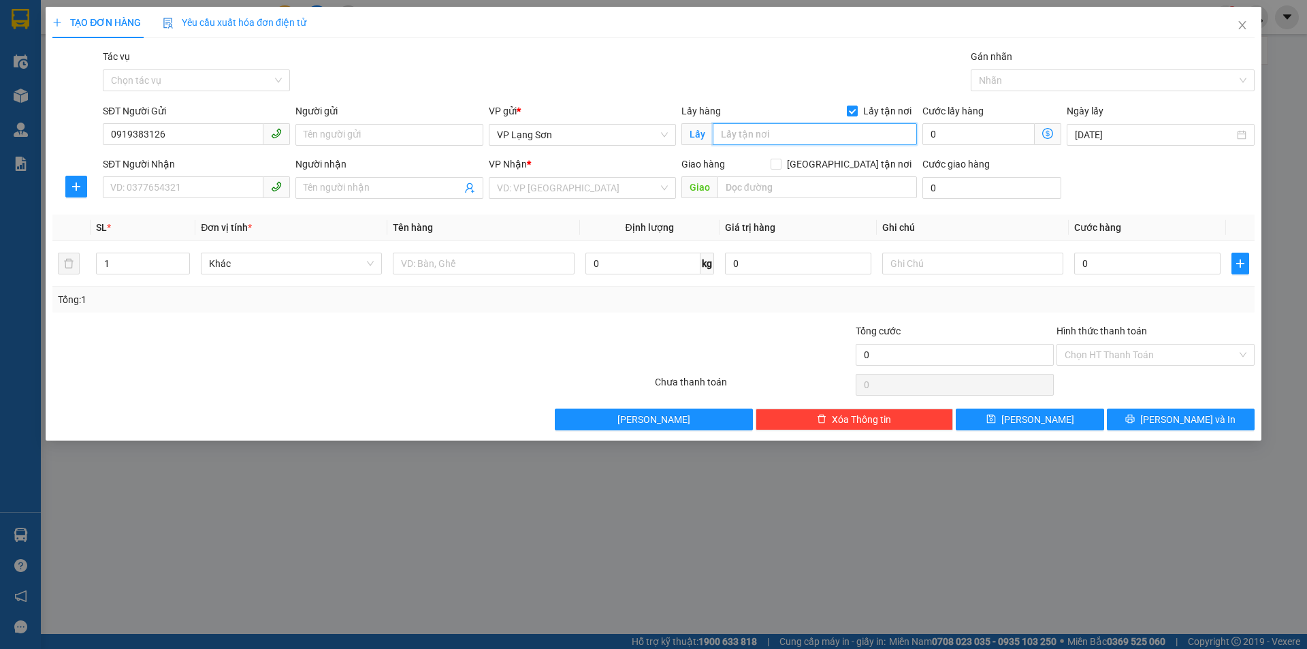
click at [799, 139] on input "text" at bounding box center [815, 134] width 204 height 22
type input "5 [PERSON_NAME]"
click at [168, 186] on input "SĐT Người Nhận" at bounding box center [183, 187] width 161 height 22
type input "0982549959"
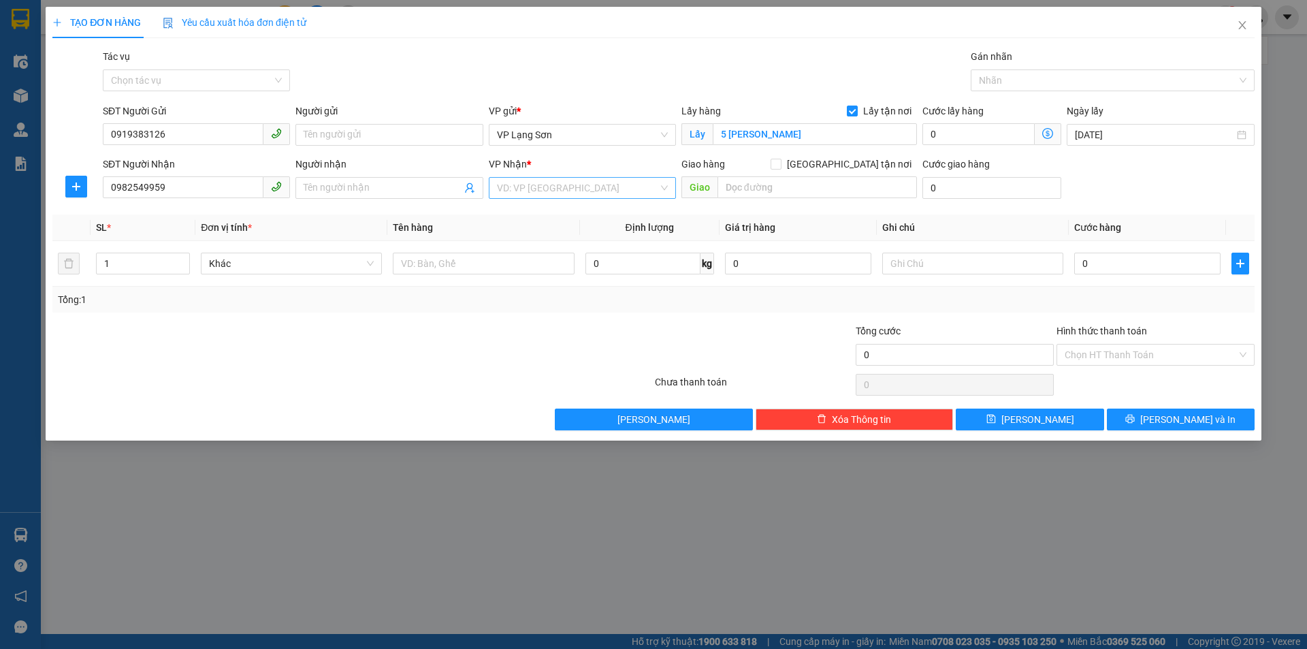
click at [526, 186] on input "search" at bounding box center [577, 188] width 161 height 20
click at [543, 230] on div "VP [PERSON_NAME]" at bounding box center [582, 236] width 171 height 15
click at [843, 163] on div "Giao hàng [GEOGRAPHIC_DATA] tận nơi" at bounding box center [800, 164] width 236 height 15
click at [780, 167] on input "[GEOGRAPHIC_DATA] tận nơi" at bounding box center [776, 164] width 10 height 10
checkbox input "true"
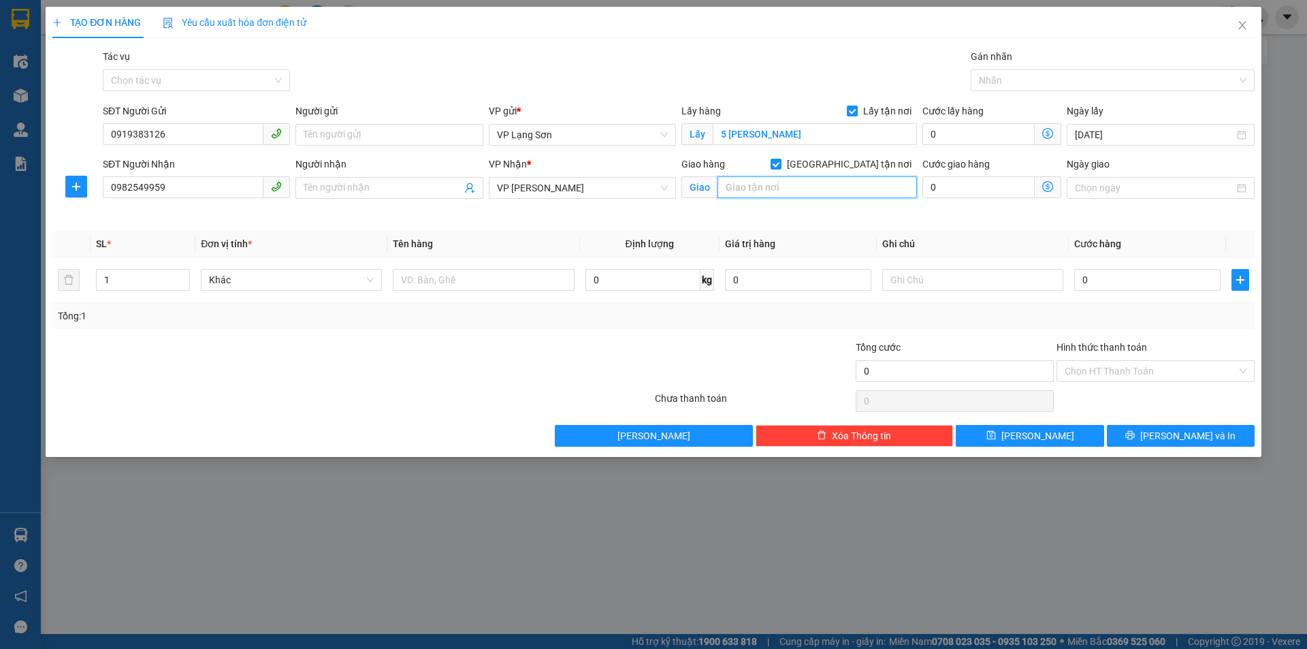
click at [796, 189] on input "text" at bounding box center [817, 187] width 199 height 22
type input "NGÕ 469 [PERSON_NAME]"
click at [1127, 287] on input "0" at bounding box center [1147, 280] width 146 height 22
type input "1"
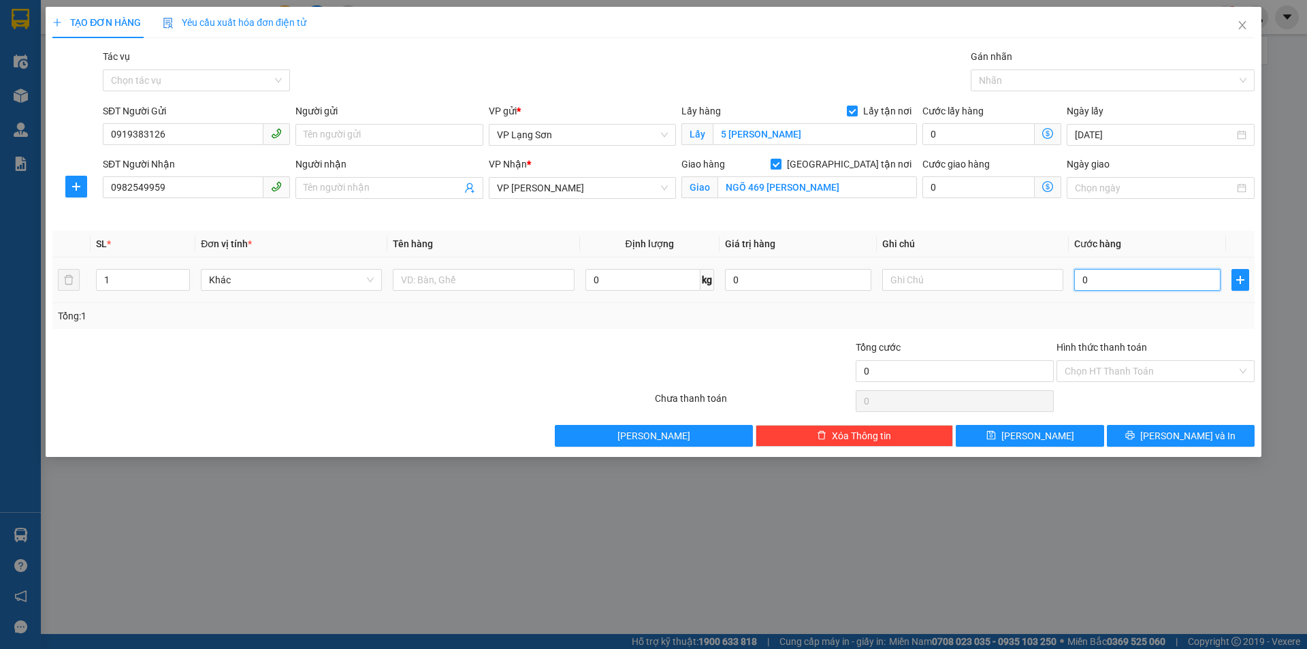
type input "1"
type input "10"
type input "100"
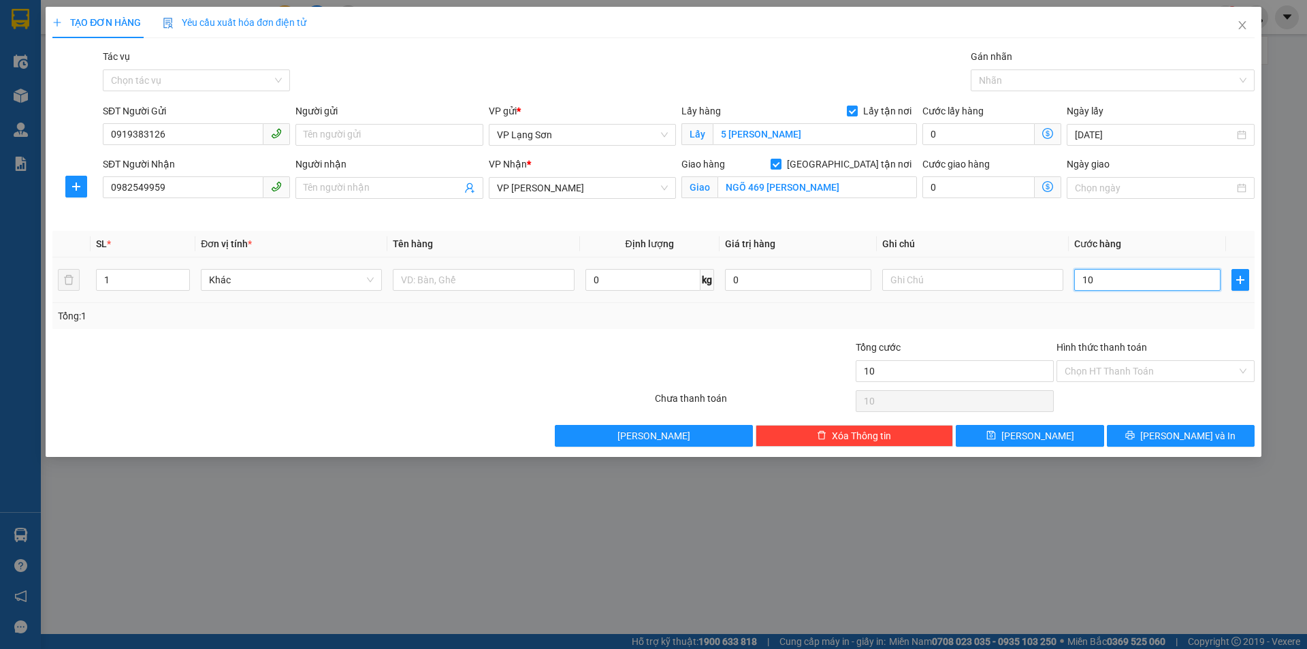
type input "100"
type input "100.000"
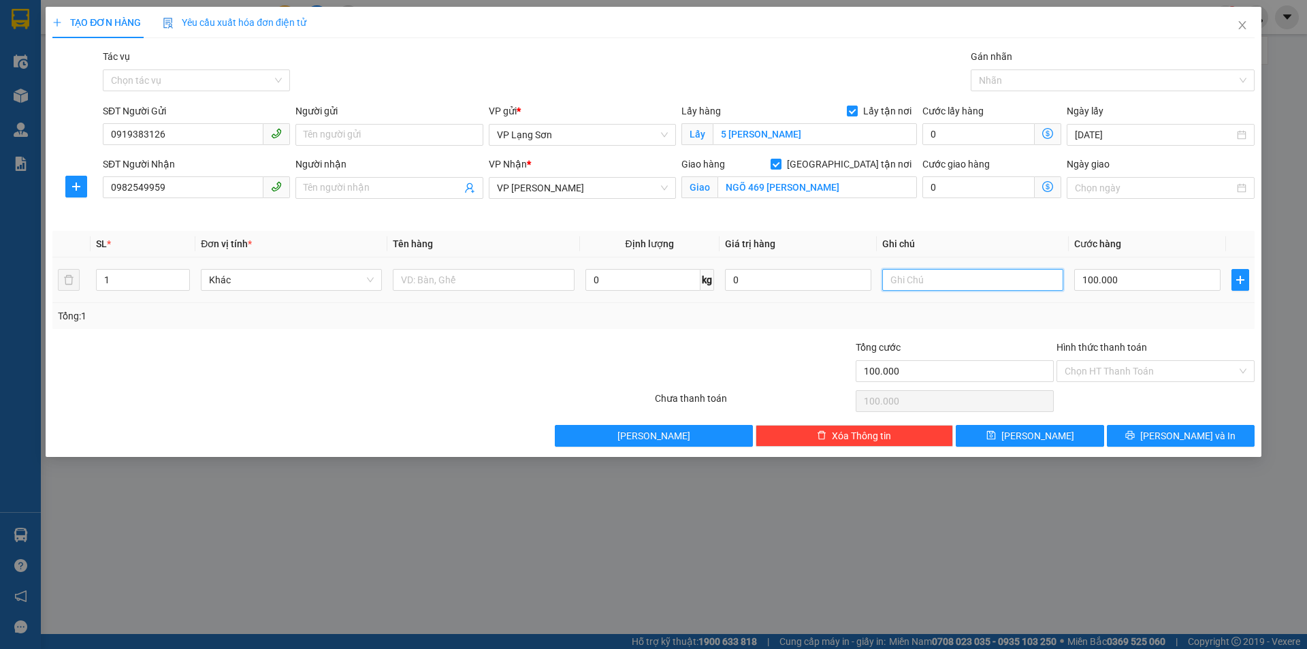
click at [965, 277] on input "text" at bounding box center [972, 280] width 181 height 22
type input "GỬI TT"
click at [458, 281] on input "text" at bounding box center [483, 280] width 181 height 22
type input "HẠT DẺ"
drag, startPoint x: 188, startPoint y: 140, endPoint x: 48, endPoint y: 153, distance: 140.2
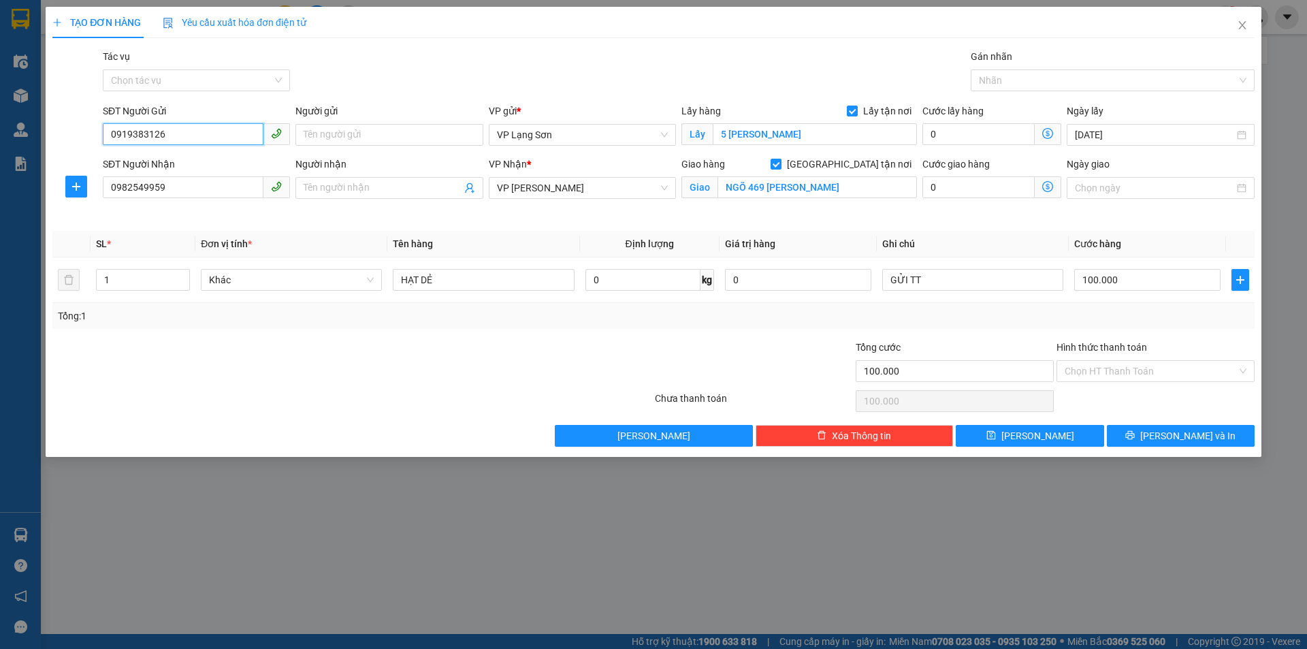
click at [48, 153] on div "TẠO ĐƠN HÀNG Yêu cầu xuất hóa đơn điện tử Transit Pickup Surcharge Ids Transit …" at bounding box center [654, 232] width 1216 height 450
drag, startPoint x: 1047, startPoint y: 438, endPoint x: 976, endPoint y: 342, distance: 120.2
click at [1046, 438] on button "[PERSON_NAME]" at bounding box center [1030, 436] width 148 height 22
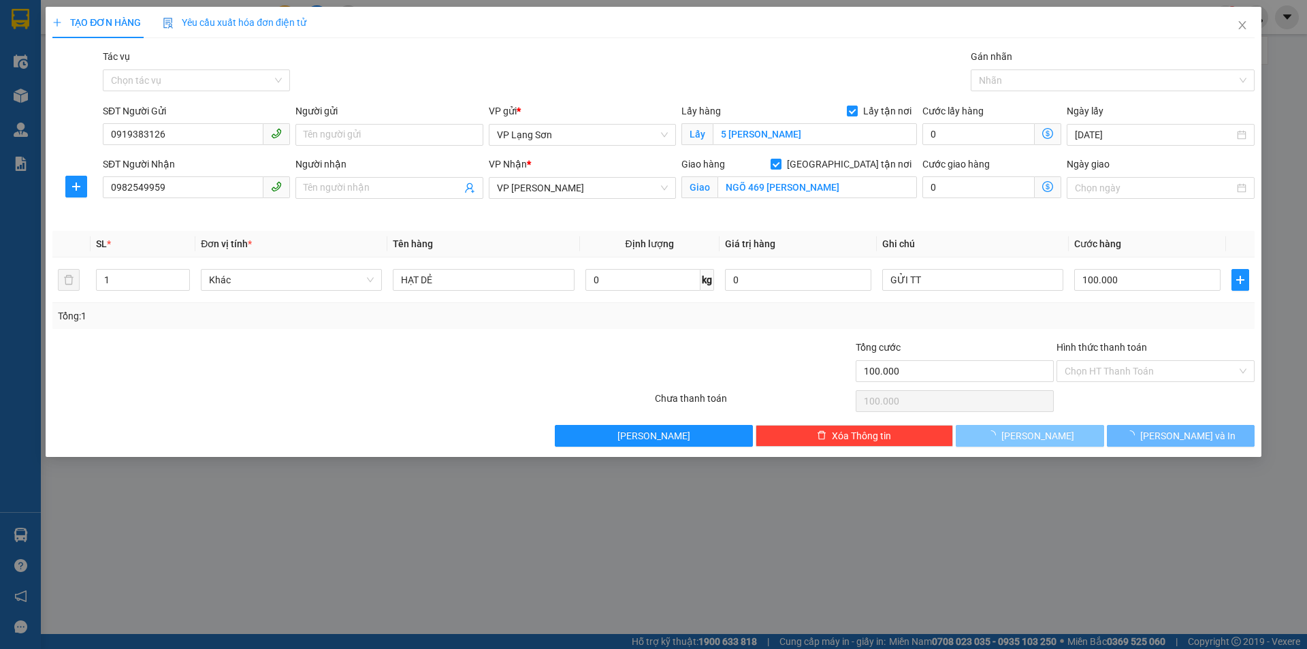
checkbox input "false"
type input "0"
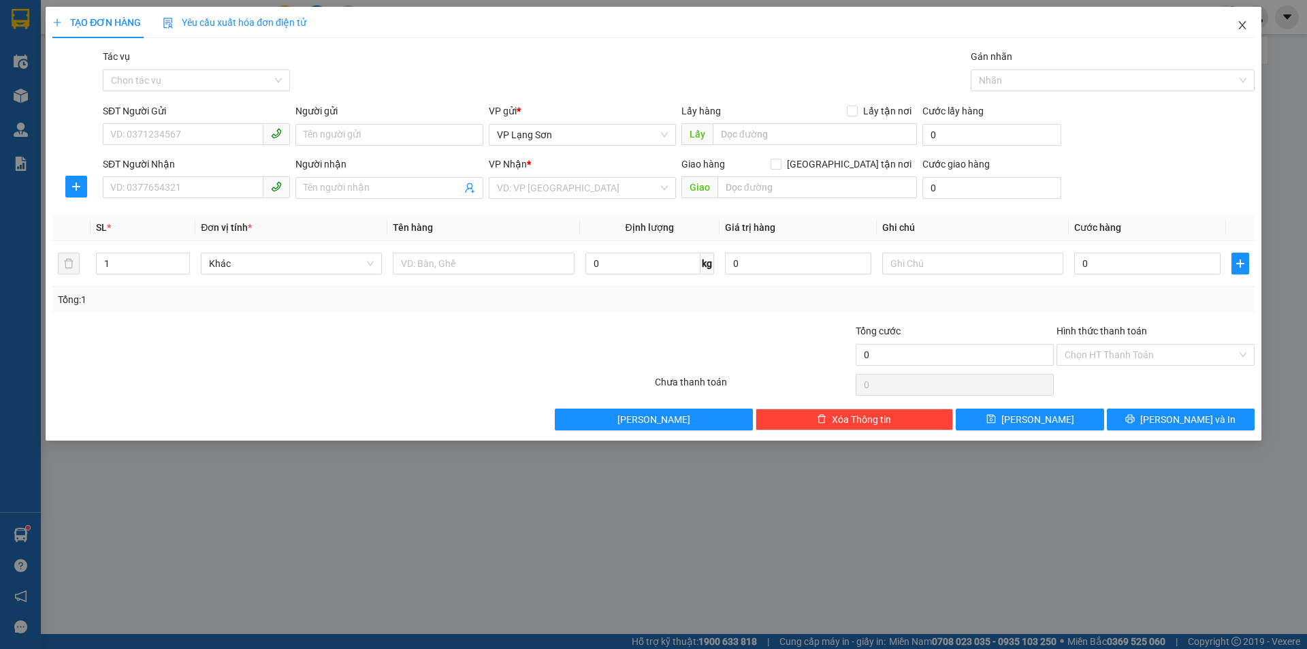
click at [1240, 23] on icon "close" at bounding box center [1241, 25] width 7 height 8
